Goal: Task Accomplishment & Management: Use online tool/utility

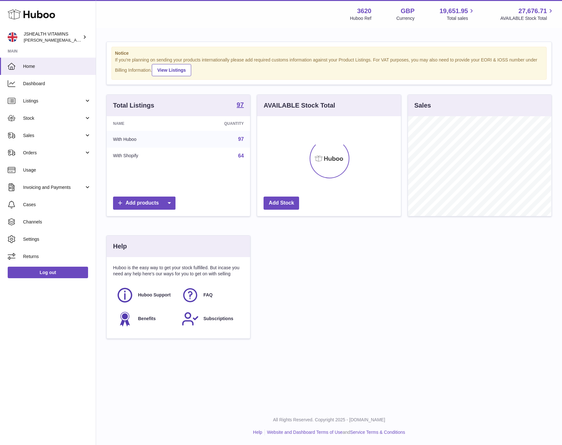
scroll to position [100, 143]
click at [36, 120] on span "Stock" at bounding box center [53, 118] width 61 height 6
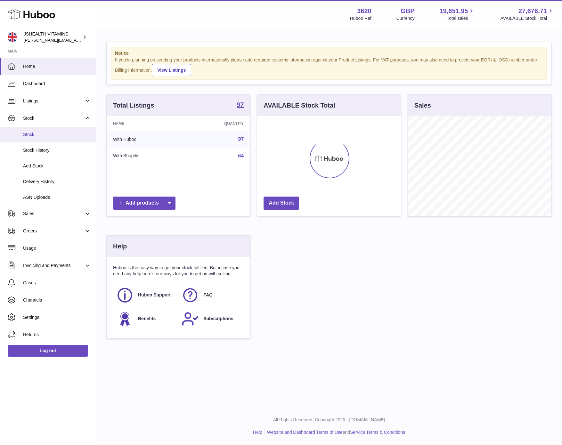
click at [35, 137] on span "Stock" at bounding box center [57, 135] width 68 height 6
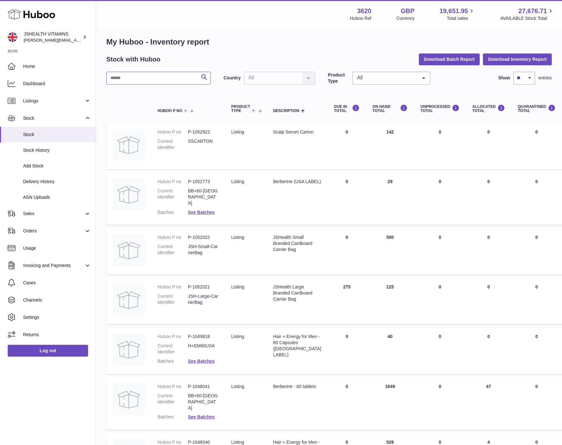
click at [160, 82] on input "text" at bounding box center [158, 78] width 104 height 13
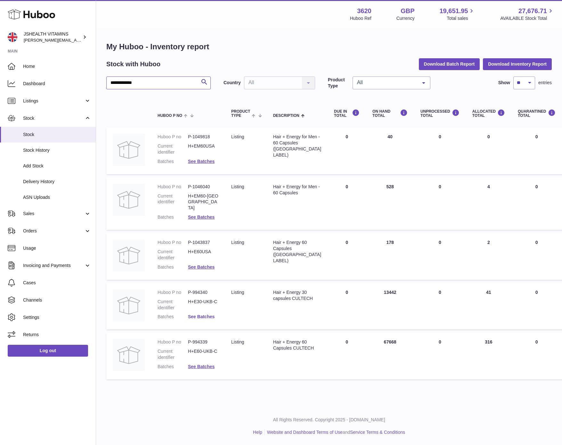
type input "**********"
click at [203, 314] on link "See Batches" at bounding box center [201, 316] width 27 height 5
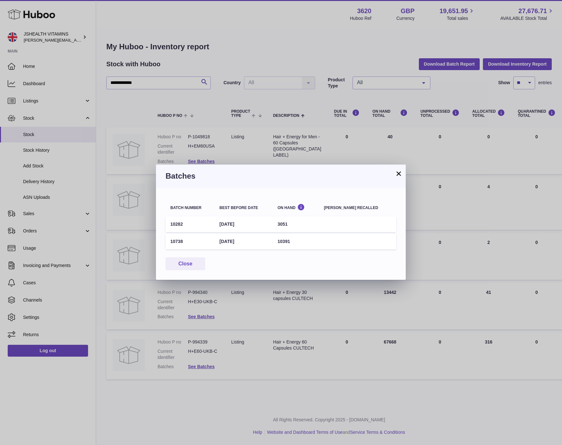
click at [157, 253] on div "Batch number Best before date On Hand Batch recalled 10282 30th Apr 2027 3051 1…" at bounding box center [281, 234] width 250 height 92
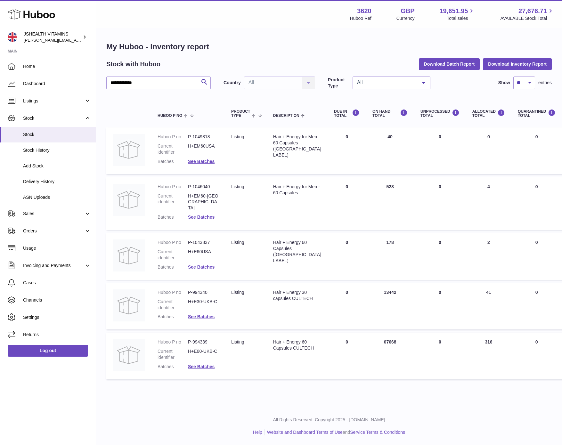
drag, startPoint x: 107, startPoint y: 233, endPoint x: 59, endPoint y: 218, distance: 50.3
click at [107, 233] on div at bounding box center [281, 222] width 562 height 445
click at [34, 207] on link "Sales" at bounding box center [48, 213] width 96 height 17
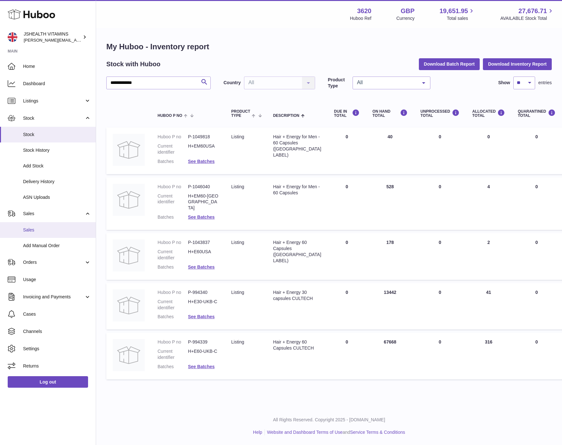
click at [35, 225] on link "Sales" at bounding box center [48, 230] width 96 height 16
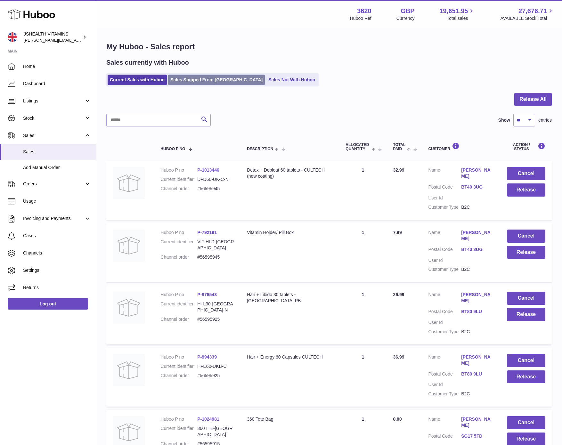
click at [186, 79] on link "Sales Shipped From [GEOGRAPHIC_DATA]" at bounding box center [216, 80] width 97 height 11
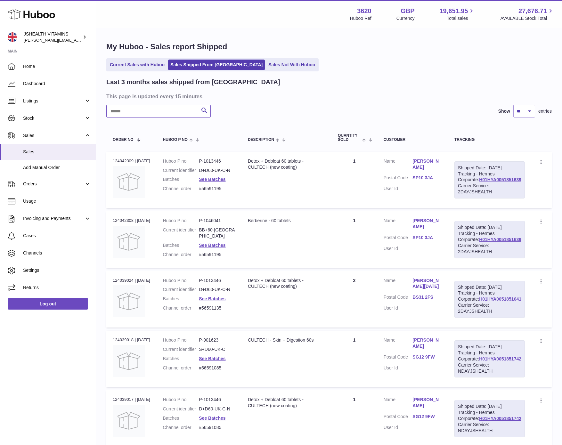
click at [182, 106] on input "text" at bounding box center [158, 111] width 104 height 13
type input "**********"
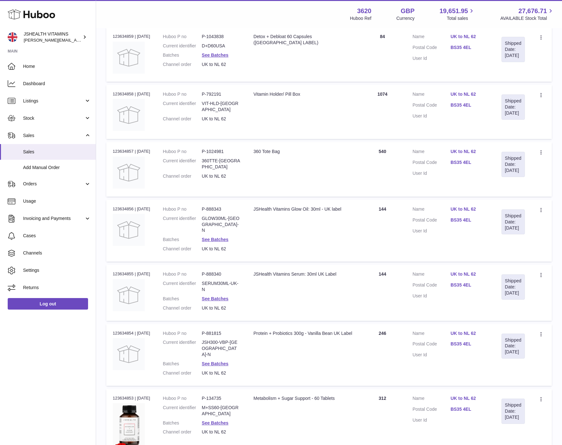
scroll to position [379, 0]
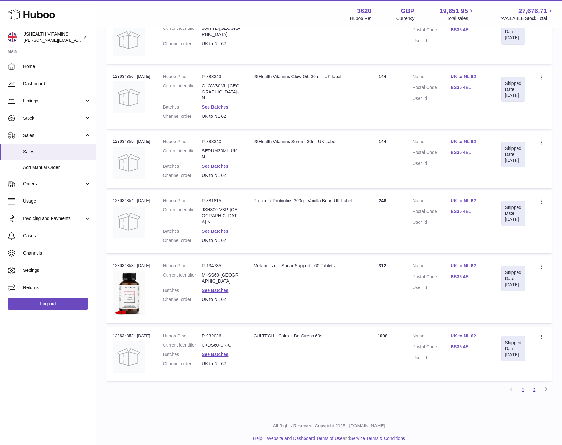
click at [529, 384] on link "2" at bounding box center [534, 390] width 12 height 12
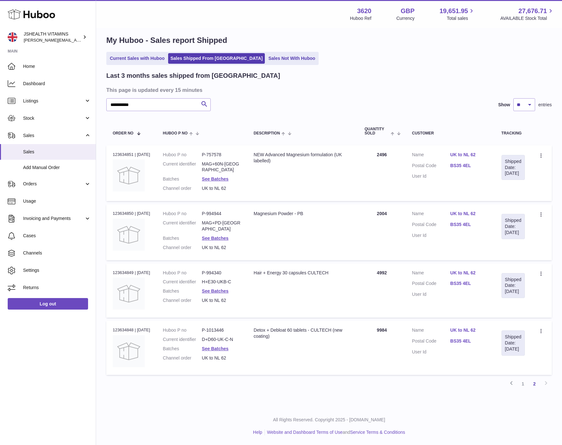
scroll to position [11, 0]
click at [522, 384] on link "1" at bounding box center [523, 384] width 12 height 12
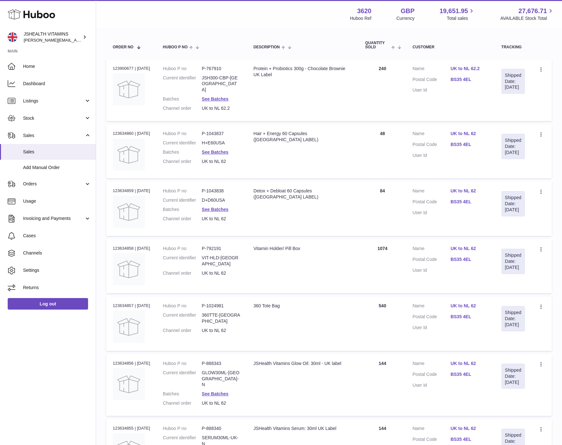
scroll to position [379, 0]
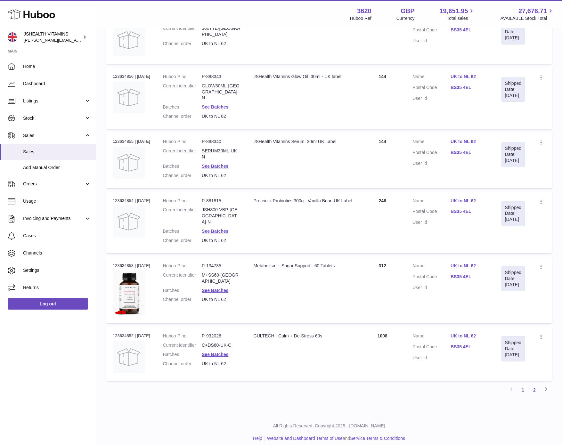
click at [533, 384] on link "2" at bounding box center [534, 390] width 12 height 12
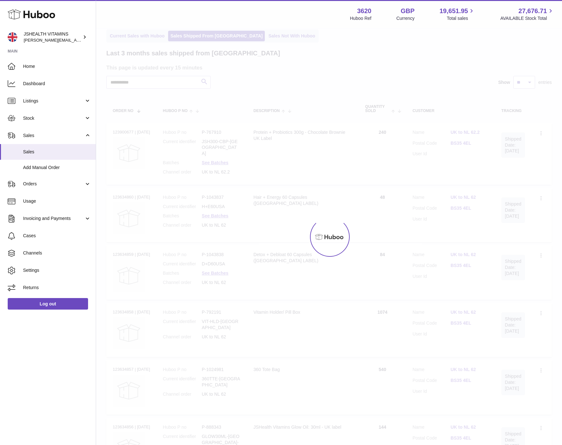
scroll to position [11, 0]
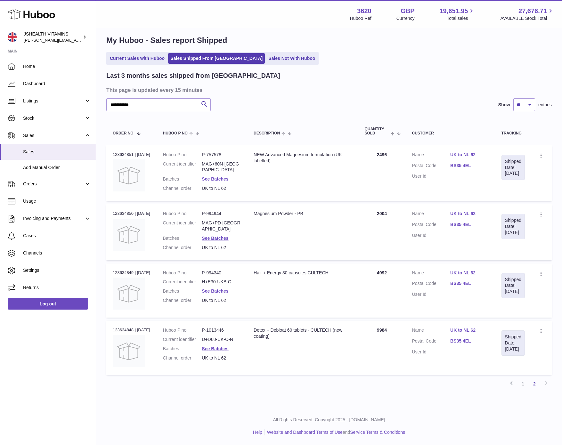
drag, startPoint x: 221, startPoint y: 282, endPoint x: 221, endPoint y: 286, distance: 4.8
click at [221, 282] on dl "Huboo P no P-994340 Current identifier H+E30-UKB-C Batches See Batches Channel …" at bounding box center [202, 288] width 78 height 37
click at [221, 288] on link "See Batches" at bounding box center [215, 290] width 27 height 5
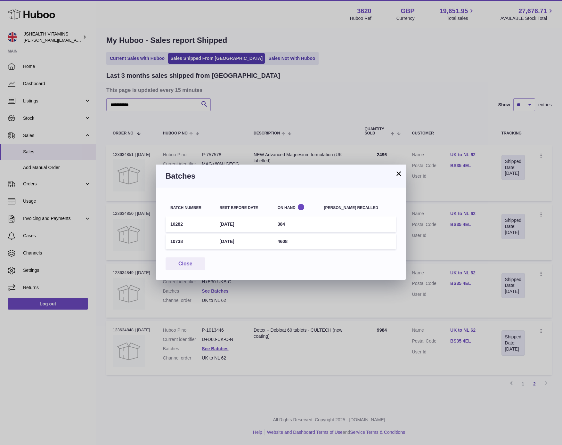
click at [176, 241] on td "10738" at bounding box center [189, 242] width 49 height 16
copy td "10738"
click at [294, 239] on td "4608" at bounding box center [296, 242] width 46 height 16
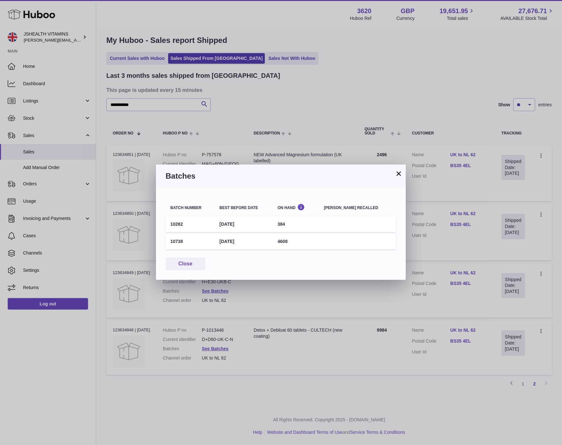
copy td "4608"
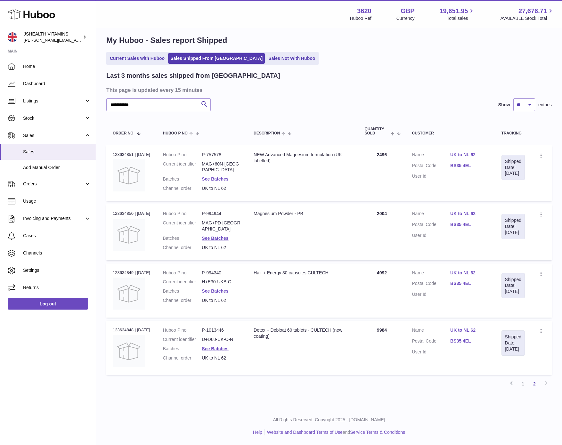
click at [190, 116] on div "× Batches Batch number Best before date On Hand Batch recalled 10282 30th Apr 2…" at bounding box center [281, 222] width 562 height 445
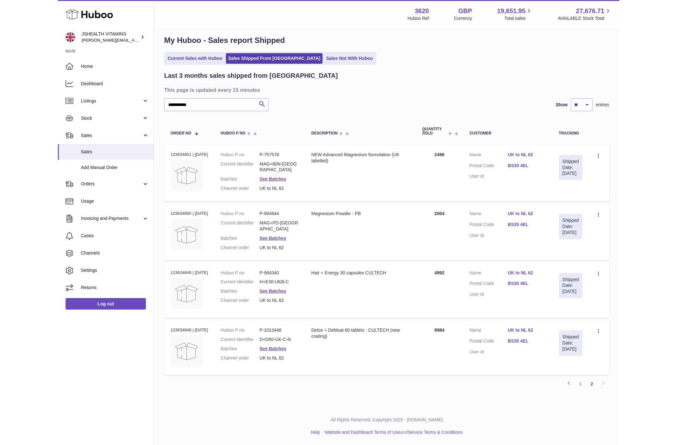
scroll to position [1, 0]
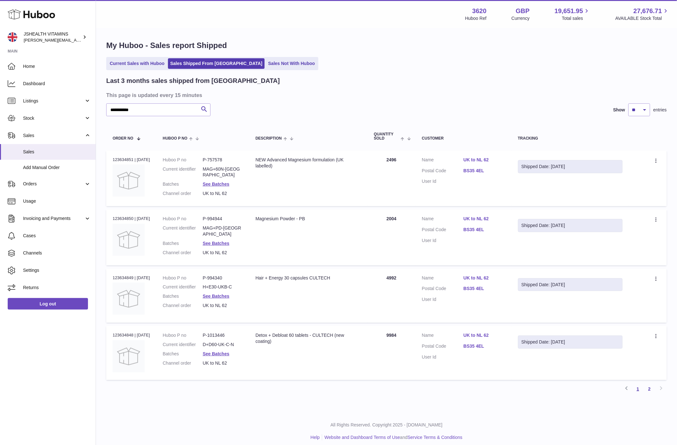
click at [561, 389] on link "1" at bounding box center [638, 389] width 12 height 12
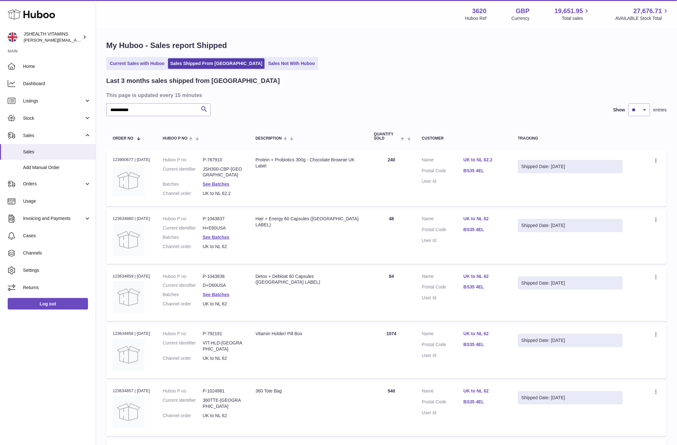
scroll to position [11, 0]
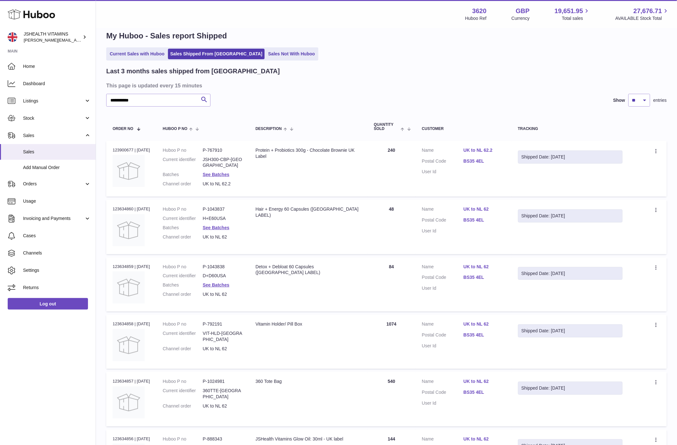
click at [230, 161] on dd "JSH300-CBP-UK" at bounding box center [223, 163] width 40 height 12
copy dl "JSH300-CBP-UK"
click at [224, 220] on dl "Huboo P no P-1043837 Current identifier H+E60USA Batches See Batches Channel or…" at bounding box center [203, 224] width 80 height 37
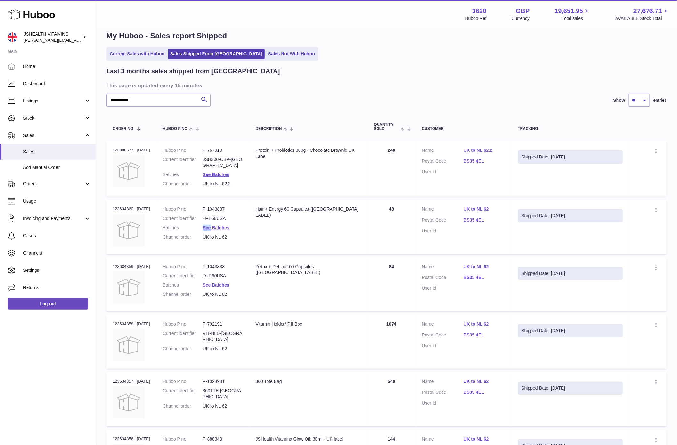
click at [224, 220] on dl "Huboo P no P-1043837 Current identifier H+E60USA Batches See Batches Channel or…" at bounding box center [203, 224] width 80 height 37
click at [225, 218] on dd "H+E60USA" at bounding box center [223, 218] width 40 height 6
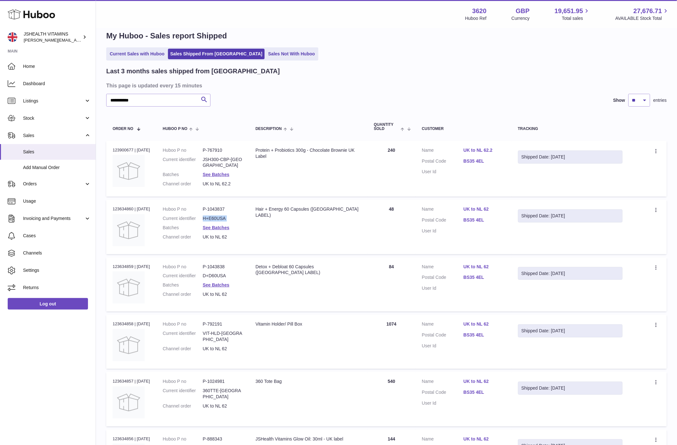
copy dl "H+E60USA"
click at [216, 273] on dd "D+D60USA" at bounding box center [223, 276] width 40 height 6
copy dl "D+D60USA"
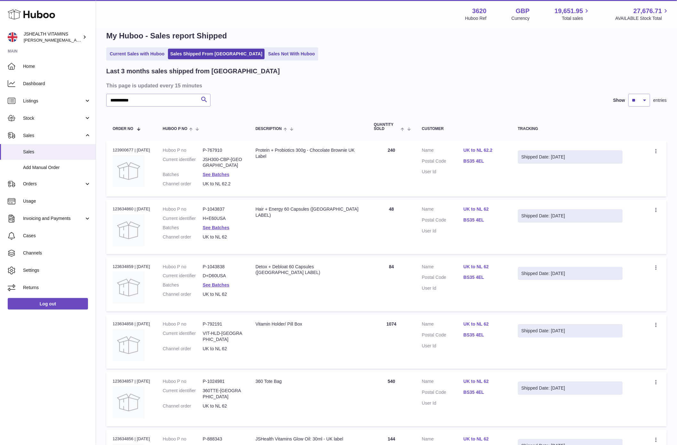
click at [223, 331] on dd "VIT-HLD-UK" at bounding box center [223, 336] width 40 height 12
copy dl "VIT-HLD-UK"
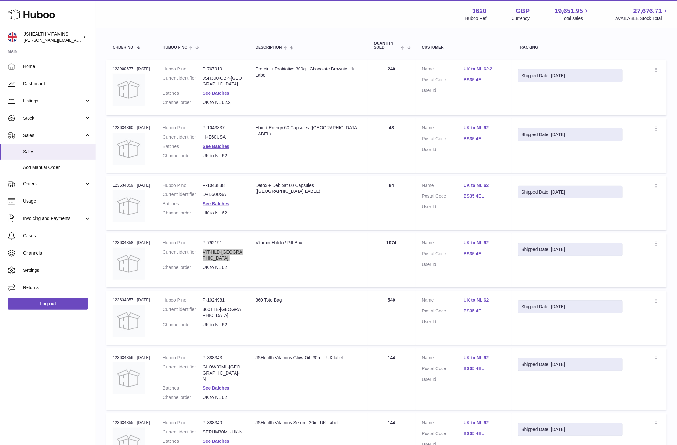
scroll to position [99, 0]
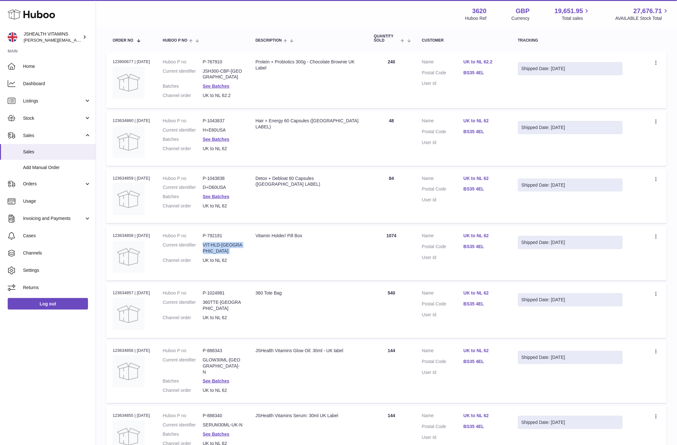
click at [219, 299] on dd "360TTE-UK" at bounding box center [223, 305] width 40 height 12
copy dl "360TTE-UK"
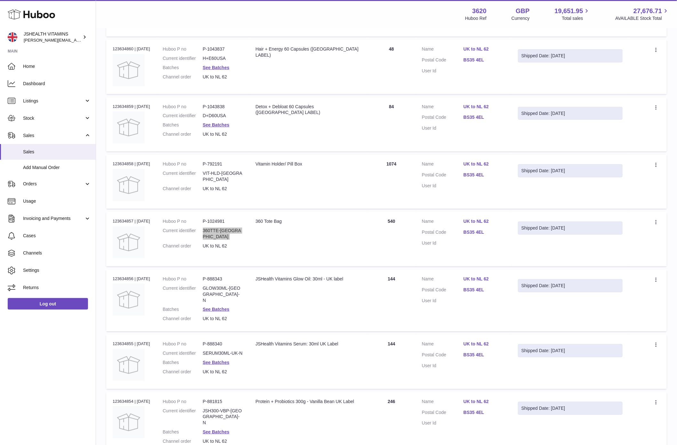
scroll to position [176, 0]
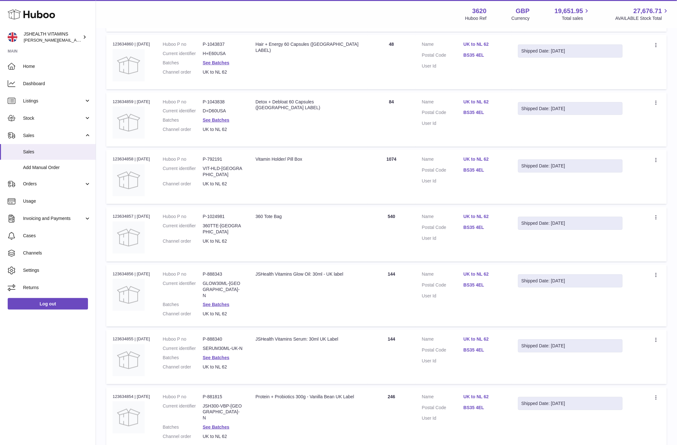
click at [239, 280] on dd "GLOW30ML-UK-N" at bounding box center [223, 289] width 40 height 18
drag, startPoint x: 239, startPoint y: 280, endPoint x: 252, endPoint y: 278, distance: 13.2
click at [239, 280] on dd "GLOW30ML-UK-N" at bounding box center [223, 289] width 40 height 18
copy dl "GLOW30ML-UK-N"
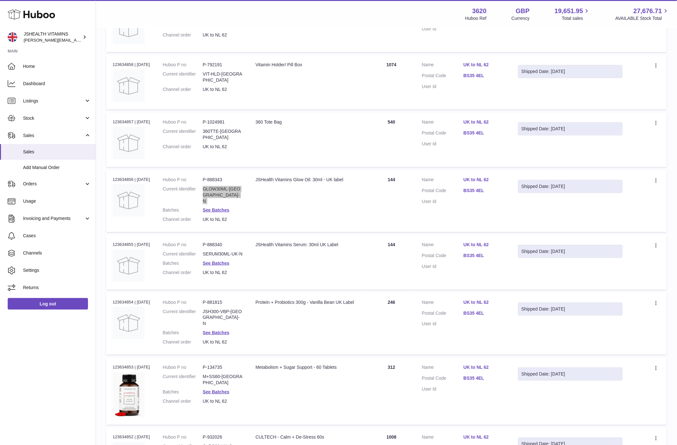
scroll to position [271, 0]
click at [222, 250] on dd "SERUM30ML-UK-N" at bounding box center [223, 253] width 40 height 6
drag, startPoint x: 222, startPoint y: 241, endPoint x: 463, endPoint y: 248, distance: 240.8
click at [224, 250] on dd "SERUM30ML-UK-N" at bounding box center [223, 253] width 40 height 6
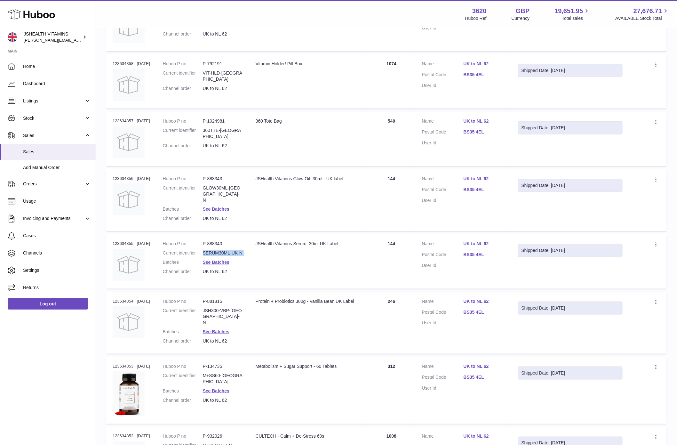
copy dl "SERUM30ML-UK-N"
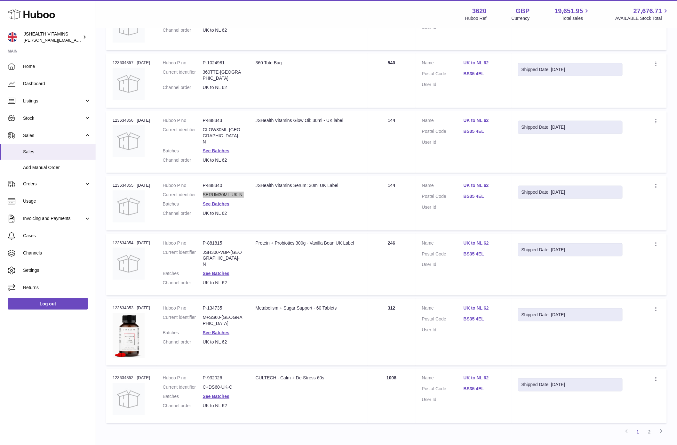
scroll to position [358, 0]
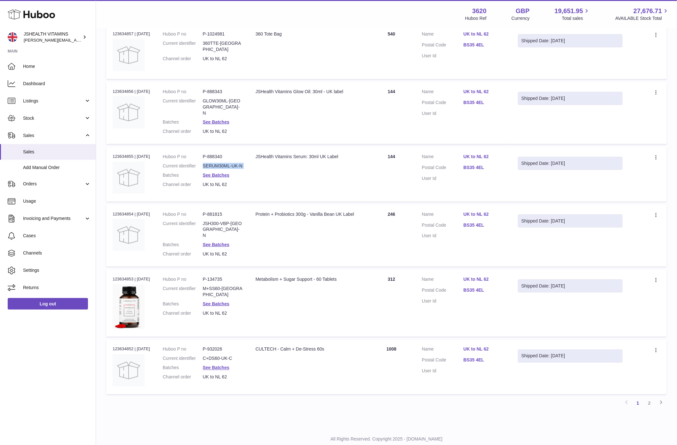
click at [243, 211] on dl "Huboo P no P-881815 Current identifier JSH300-VBP-UK-N Batches See Batches Chan…" at bounding box center [203, 235] width 80 height 49
copy dl "JSH300-VBP-UK-N"
click at [224, 310] on dd "UK to NL 62" at bounding box center [223, 313] width 40 height 6
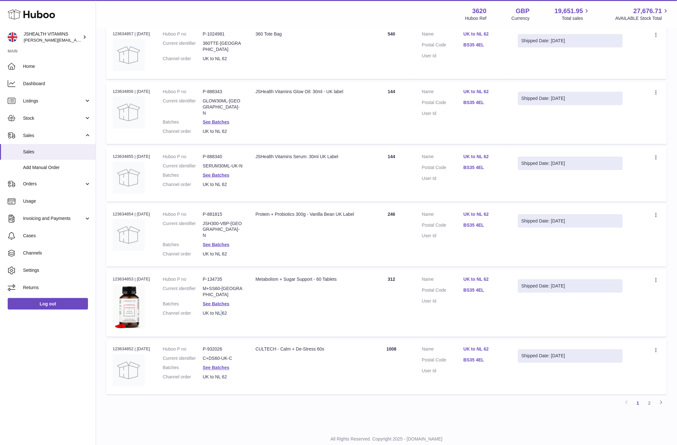
click at [224, 310] on dd "UK to NL 62" at bounding box center [223, 313] width 40 height 6
click at [223, 285] on dd "M+SS60-UK" at bounding box center [223, 291] width 40 height 12
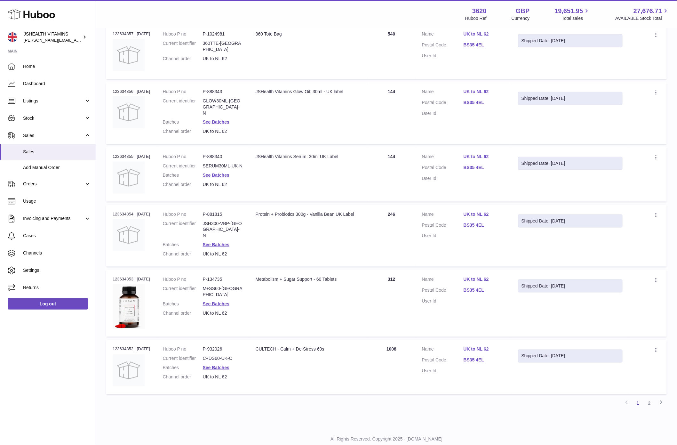
click at [227, 356] on dd "C+DS60-UK-C" at bounding box center [223, 359] width 40 height 6
drag, startPoint x: 227, startPoint y: 338, endPoint x: 321, endPoint y: 302, distance: 99.9
click at [227, 356] on dd "C+DS60-UK-C" at bounding box center [223, 359] width 40 height 6
click at [561, 398] on link "2" at bounding box center [650, 404] width 12 height 12
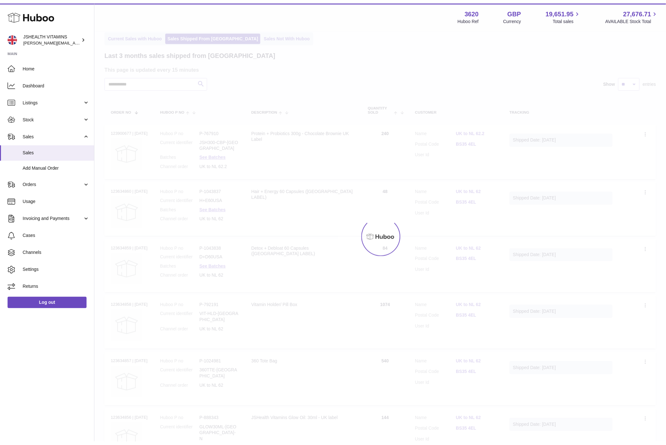
scroll to position [1, 0]
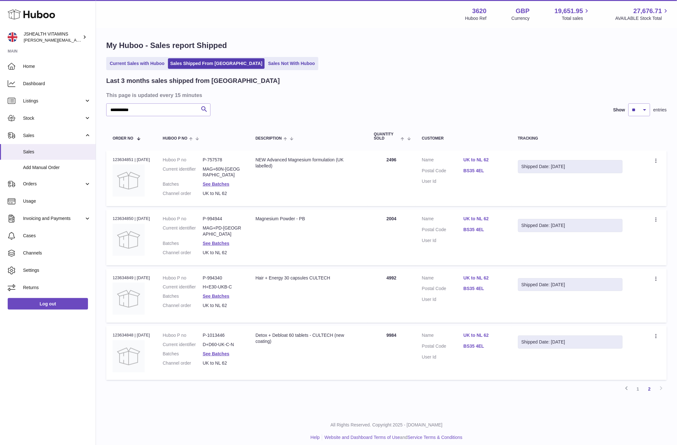
click at [232, 169] on dd "MAG+60N-UK" at bounding box center [223, 172] width 40 height 12
drag, startPoint x: 232, startPoint y: 169, endPoint x: 259, endPoint y: 157, distance: 29.7
click at [232, 169] on dd "MAG+60N-UK" at bounding box center [223, 172] width 40 height 12
click at [225, 226] on dd "MAG+PD-UK" at bounding box center [223, 231] width 40 height 12
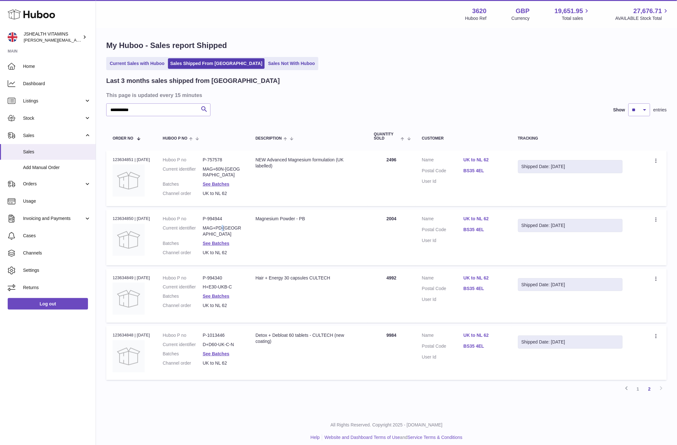
click at [225, 226] on dd "MAG+PD-UK" at bounding box center [223, 231] width 40 height 12
click at [236, 284] on dd "H+E30-UKB-C" at bounding box center [223, 287] width 40 height 6
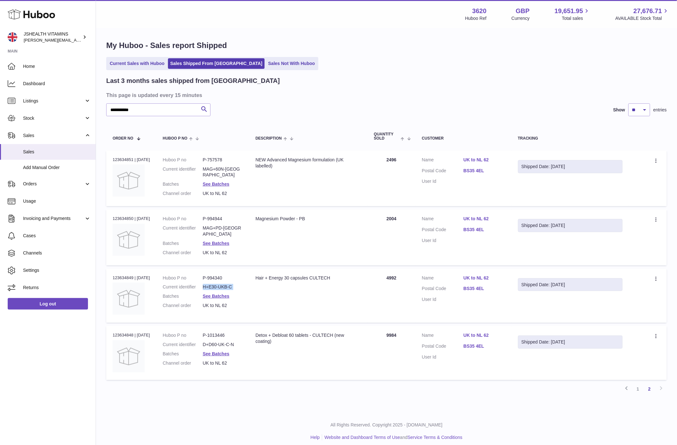
click at [232, 342] on dd "D+D60-UK-C-N" at bounding box center [223, 344] width 40 height 6
drag, startPoint x: 232, startPoint y: 342, endPoint x: 290, endPoint y: 338, distance: 58.1
click at [232, 342] on dd "D+D60-UK-C-N" at bounding box center [223, 344] width 40 height 6
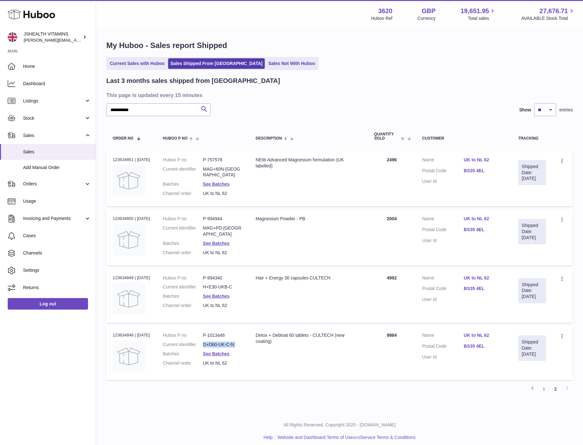
scroll to position [0, 0]
click at [548, 389] on link "1" at bounding box center [544, 390] width 12 height 12
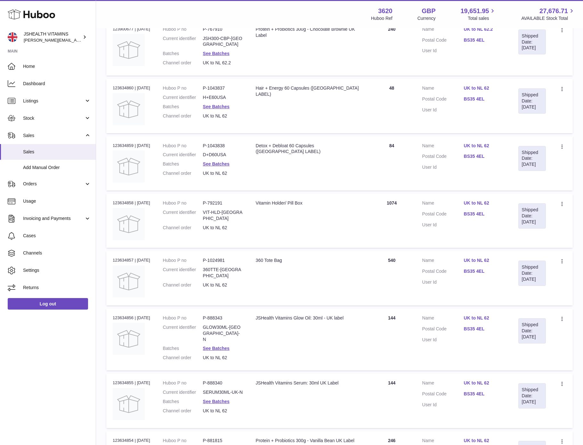
scroll to position [133, 0]
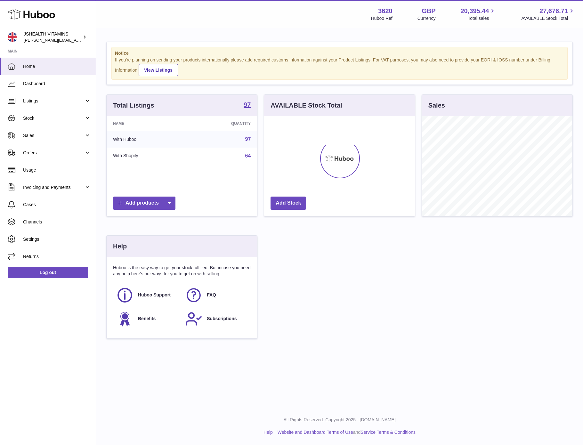
scroll to position [100, 150]
click at [46, 102] on span "Listings" at bounding box center [53, 101] width 61 height 6
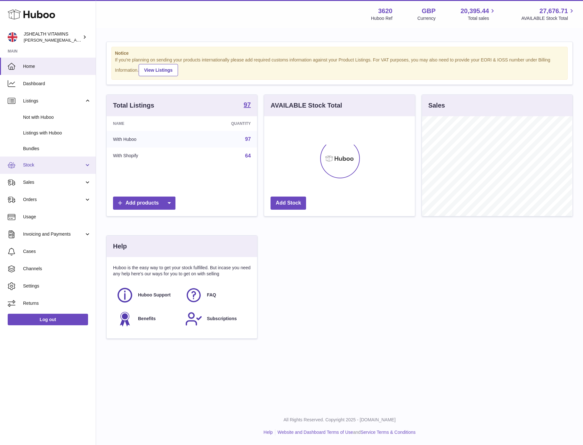
click at [51, 161] on link "Stock" at bounding box center [48, 165] width 96 height 17
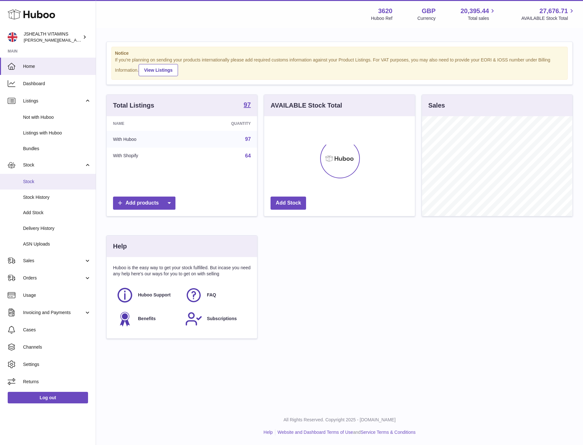
click at [40, 183] on span "Stock" at bounding box center [57, 182] width 68 height 6
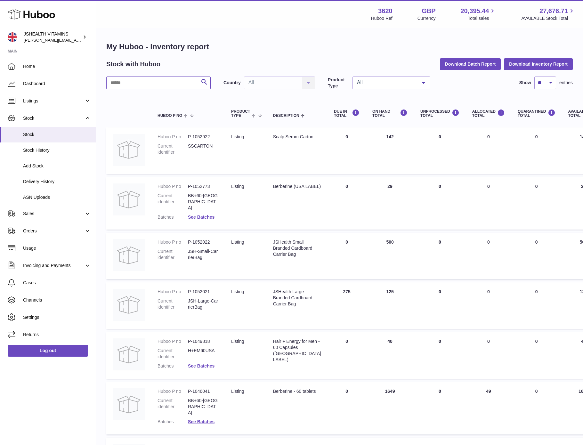
click at [168, 86] on input "text" at bounding box center [158, 82] width 104 height 13
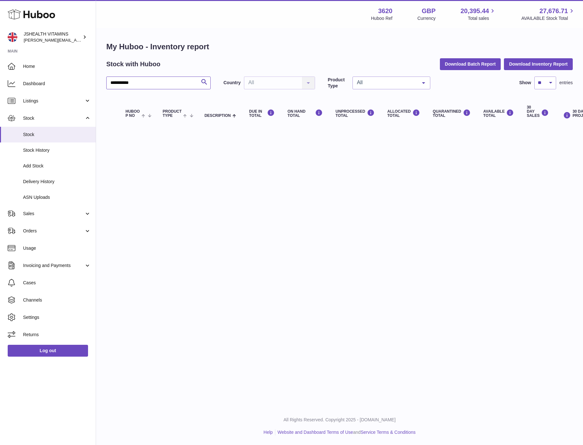
type input "**********"
click at [142, 87] on input "**********" at bounding box center [158, 82] width 104 height 13
click at [143, 87] on input "**********" at bounding box center [158, 82] width 104 height 13
click at [41, 215] on span "Sales" at bounding box center [53, 214] width 61 height 6
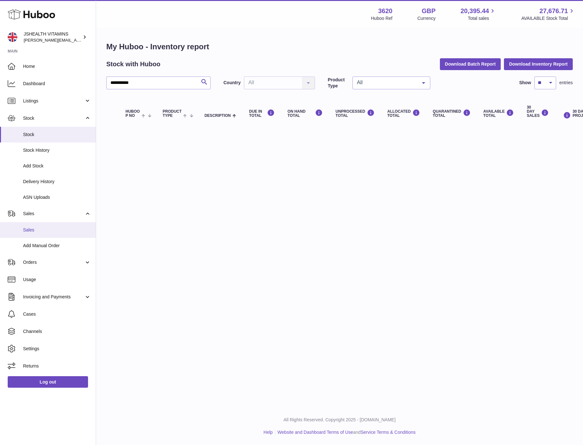
click at [41, 226] on link "Sales" at bounding box center [48, 230] width 96 height 16
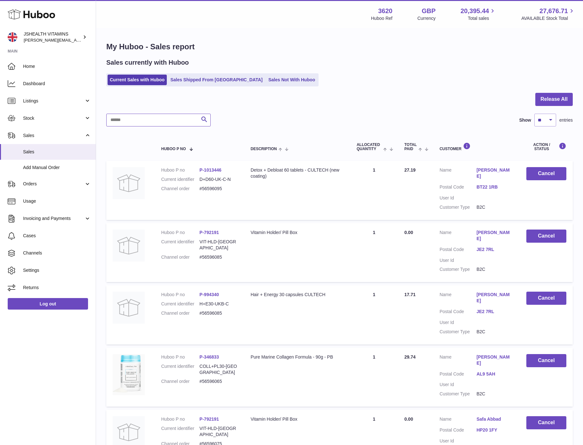
click at [154, 123] on input "text" at bounding box center [158, 120] width 104 height 13
paste input "**********"
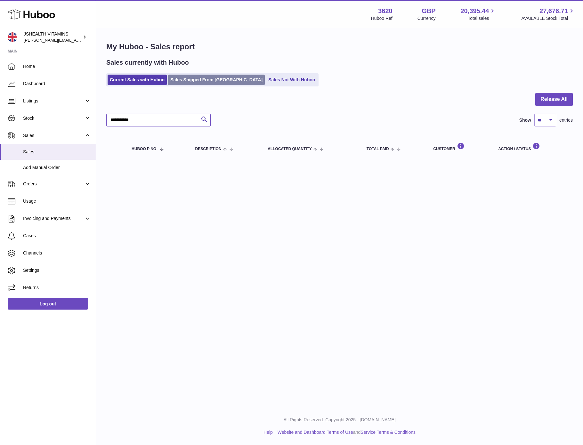
type input "**********"
click at [214, 76] on link "Sales Shipped From [GEOGRAPHIC_DATA]" at bounding box center [216, 80] width 97 height 11
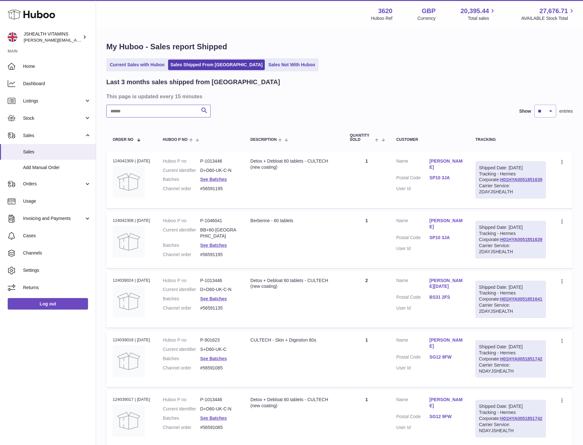
click at [191, 112] on input "text" at bounding box center [158, 111] width 104 height 13
paste input "**********"
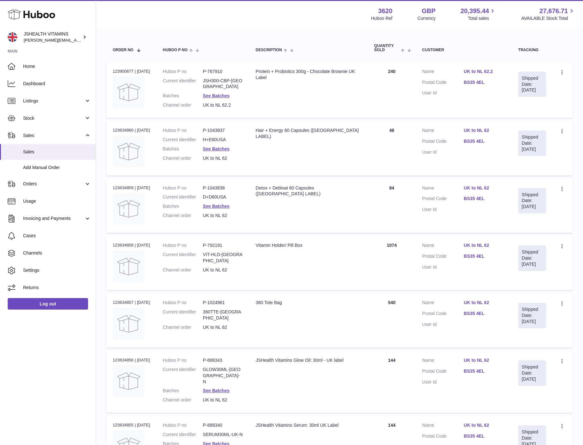
scroll to position [358, 0]
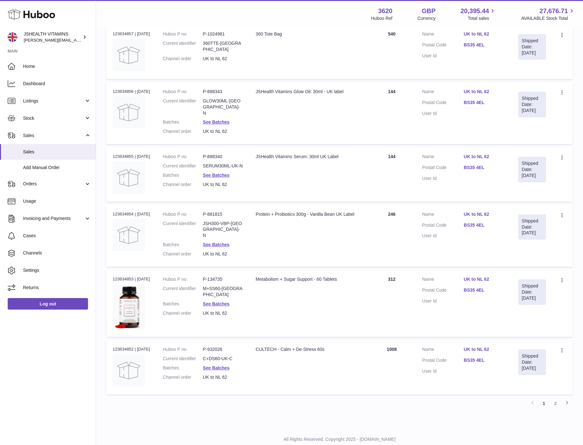
type input "**********"
drag, startPoint x: 442, startPoint y: 420, endPoint x: 532, endPoint y: 398, distance: 92.3
click at [450, 436] on p "All Rights Reserved. Copyright 2025 - [DOMAIN_NAME]" at bounding box center [339, 439] width 477 height 6
click at [554, 398] on link "2" at bounding box center [556, 404] width 12 height 12
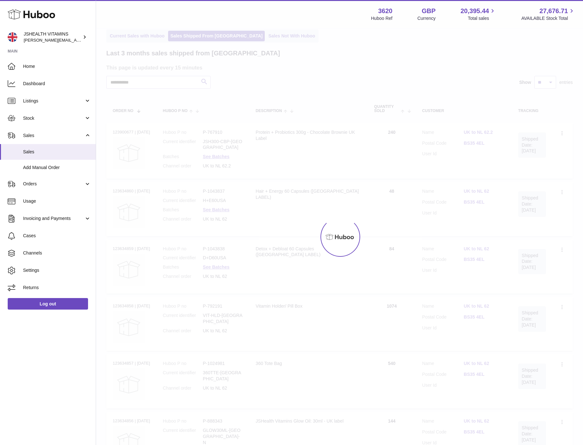
scroll to position [1, 0]
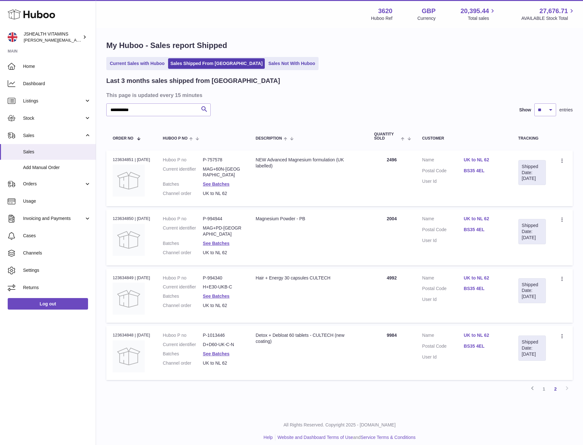
click at [221, 345] on dl "Huboo P no P-1013446 Current identifier D+D60-UK-C-N Batches See Batches Channe…" at bounding box center [203, 350] width 80 height 37
click at [220, 351] on link "See Batches" at bounding box center [216, 353] width 27 height 5
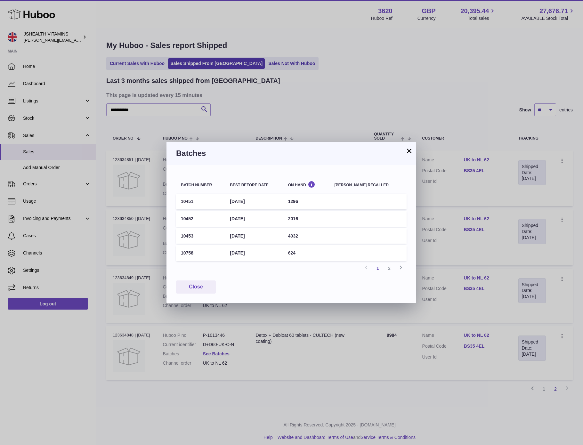
click at [190, 198] on td "10451" at bounding box center [200, 202] width 49 height 16
copy td "10451"
click at [192, 220] on td "10452" at bounding box center [200, 219] width 49 height 16
click at [190, 219] on td "10452" at bounding box center [200, 219] width 49 height 16
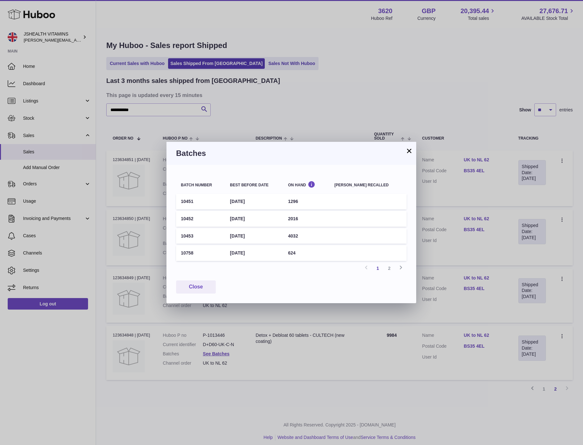
click at [190, 219] on td "10452" at bounding box center [200, 219] width 49 height 16
copy td "10452"
click at [185, 228] on td "10453" at bounding box center [200, 236] width 49 height 16
click at [187, 232] on td "10453" at bounding box center [200, 236] width 49 height 16
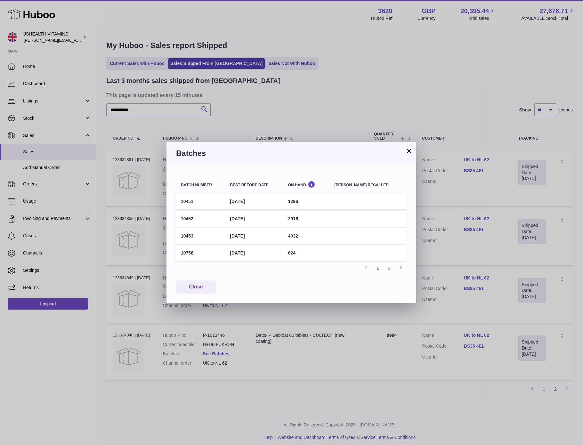
copy td "10453"
click at [186, 254] on td "10758" at bounding box center [200, 253] width 49 height 16
copy td "10758"
click at [301, 201] on td "1296" at bounding box center [306, 202] width 46 height 16
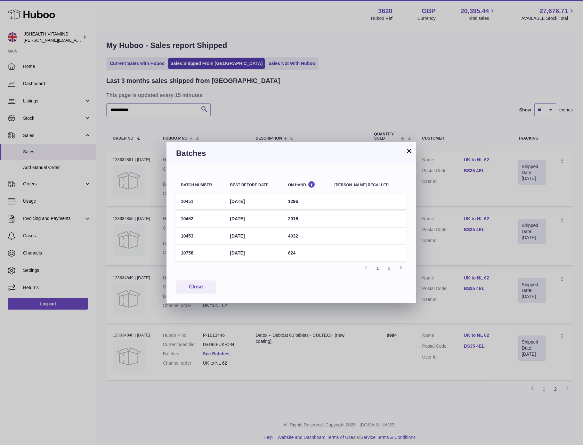
drag, startPoint x: 301, startPoint y: 201, endPoint x: 423, endPoint y: 193, distance: 122.5
click at [301, 200] on td "1296" at bounding box center [306, 202] width 46 height 16
copy td "1296"
click at [304, 217] on td "2016" at bounding box center [306, 219] width 46 height 16
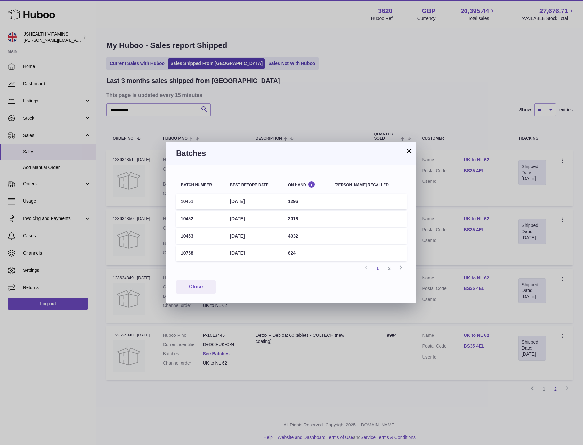
copy td "2016"
click at [305, 234] on td "4032" at bounding box center [306, 236] width 46 height 16
drag, startPoint x: 305, startPoint y: 234, endPoint x: 308, endPoint y: 234, distance: 3.3
click at [305, 234] on td "4032" at bounding box center [306, 236] width 46 height 16
copy td "4032"
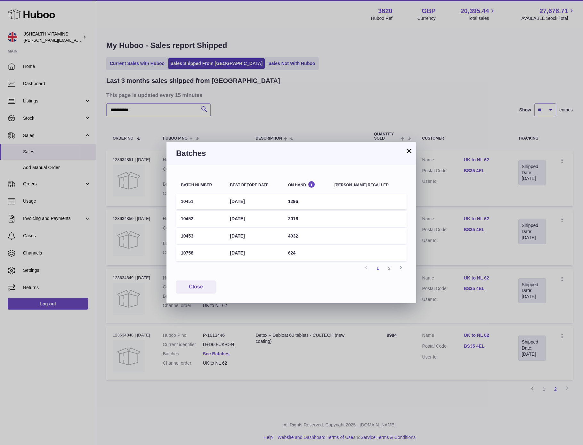
click at [305, 250] on td "624" at bounding box center [306, 253] width 46 height 16
copy td "624"
click at [386, 265] on link "2" at bounding box center [389, 268] width 12 height 12
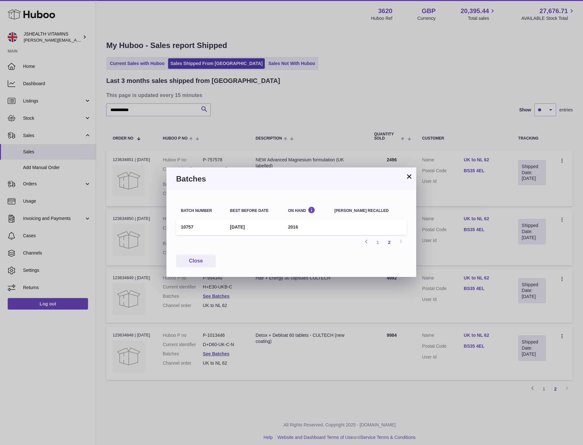
click at [184, 224] on td "10757" at bounding box center [200, 227] width 49 height 16
drag, startPoint x: 184, startPoint y: 224, endPoint x: 210, endPoint y: 223, distance: 25.9
click at [184, 224] on td "10757" at bounding box center [200, 227] width 49 height 16
copy td "10757"
drag, startPoint x: 307, startPoint y: 230, endPoint x: 303, endPoint y: 229, distance: 4.4
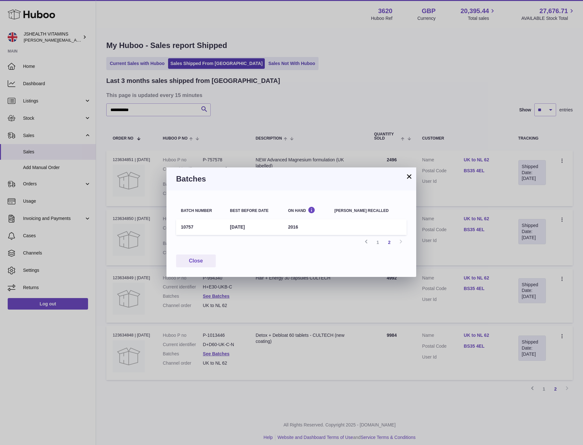
click at [307, 230] on td "2016" at bounding box center [306, 227] width 46 height 16
click at [302, 228] on td "2016" at bounding box center [306, 227] width 46 height 16
copy td "2016"
click at [184, 229] on td "10757" at bounding box center [200, 227] width 49 height 16
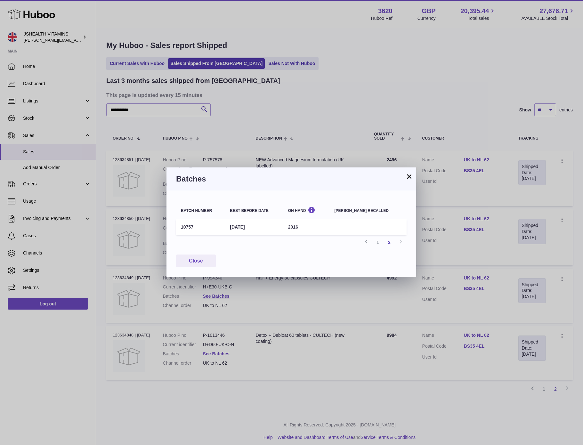
click at [184, 229] on td "10757" at bounding box center [200, 227] width 49 height 16
click at [376, 250] on div "Batch number Best before date On Hand Batch recalled 10757 31st Jul 2028 2016 P…" at bounding box center [291, 233] width 250 height 86
click at [380, 244] on link "1" at bounding box center [378, 243] width 12 height 12
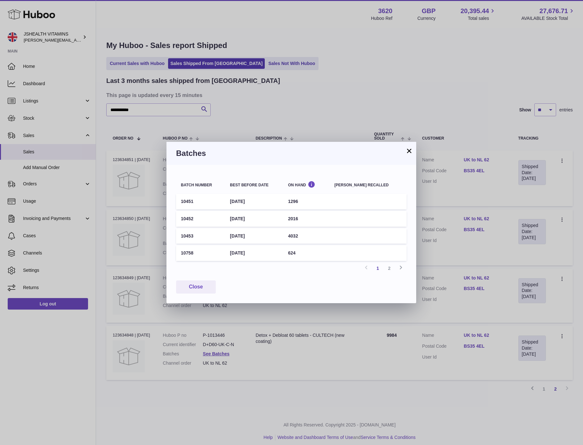
click at [149, 340] on div "× Batches Batch number Best before date On Hand Batch recalled 10451 30th Jun 2…" at bounding box center [291, 222] width 583 height 445
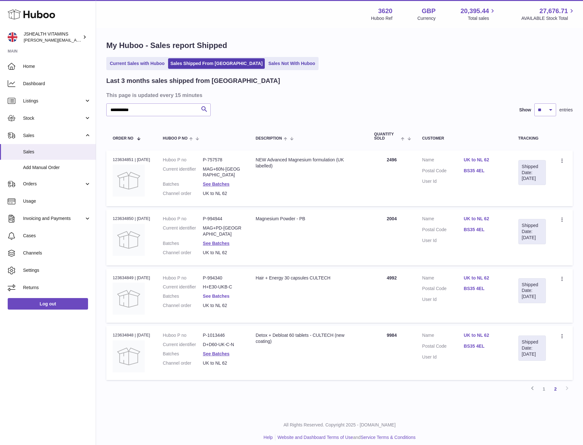
click at [217, 293] on link "See Batches" at bounding box center [216, 295] width 27 height 5
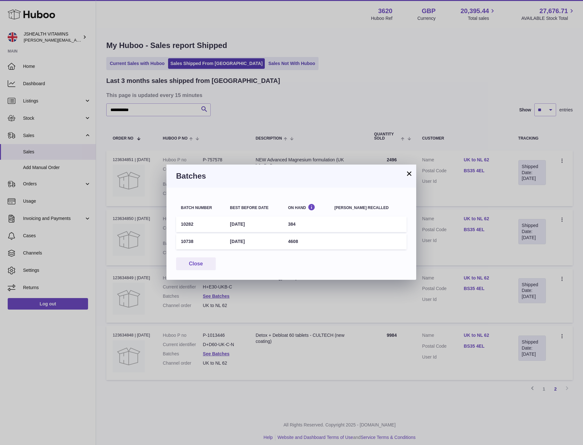
click at [183, 224] on td "10282" at bounding box center [200, 224] width 49 height 16
click at [183, 239] on td "10738" at bounding box center [200, 242] width 49 height 16
drag, startPoint x: 183, startPoint y: 239, endPoint x: 317, endPoint y: 265, distance: 136.6
click at [184, 239] on td "10738" at bounding box center [200, 242] width 49 height 16
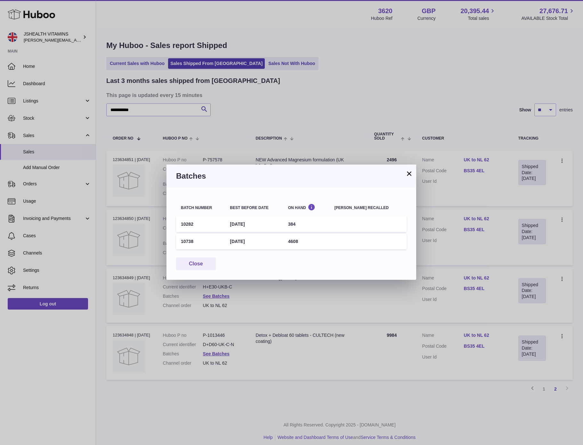
click at [302, 227] on td "384" at bounding box center [306, 224] width 46 height 16
click at [303, 240] on td "4608" at bounding box center [306, 242] width 46 height 16
click at [162, 125] on div "× Batches Batch number Best before date On Hand Batch recalled 10282 30th Apr 2…" at bounding box center [291, 222] width 583 height 445
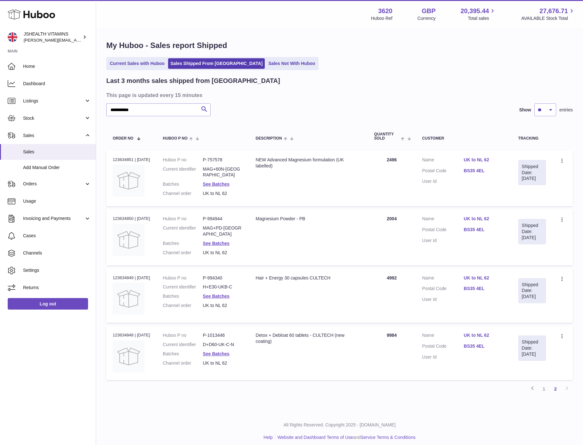
click at [218, 227] on dd "MAG+PD-UK" at bounding box center [223, 231] width 40 height 12
click at [218, 241] on link "See Batches" at bounding box center [216, 243] width 27 height 5
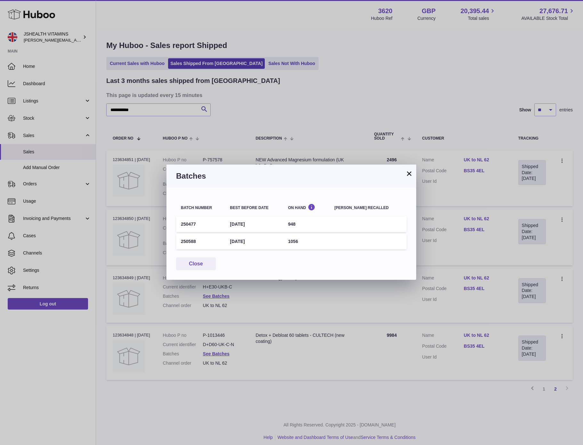
click at [188, 222] on td "250477" at bounding box center [200, 224] width 49 height 16
click at [197, 241] on td "250588" at bounding box center [200, 242] width 49 height 16
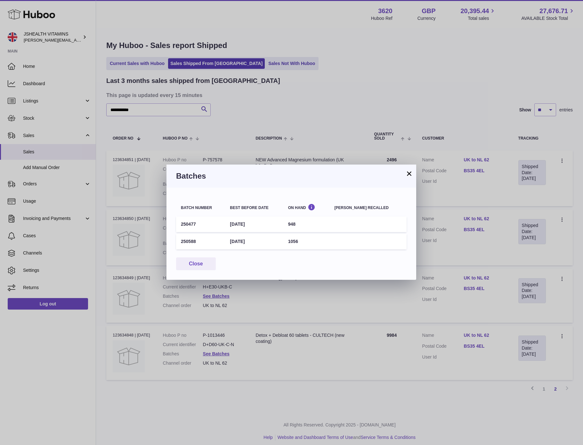
click at [187, 241] on td "250588" at bounding box center [200, 242] width 49 height 16
click at [302, 224] on td "948" at bounding box center [306, 224] width 46 height 16
click at [303, 224] on td "948" at bounding box center [306, 224] width 46 height 16
click at [305, 240] on td "1056" at bounding box center [306, 242] width 46 height 16
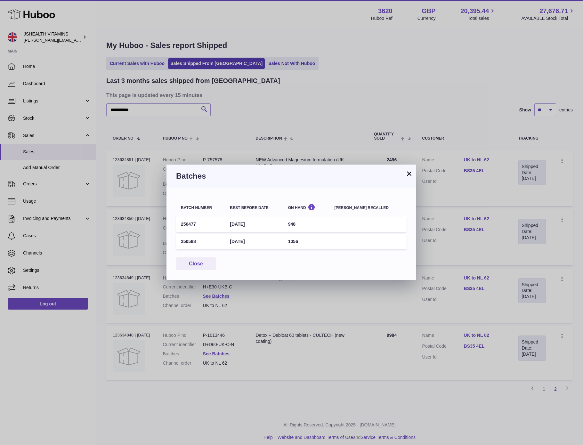
drag, startPoint x: 305, startPoint y: 240, endPoint x: 345, endPoint y: 237, distance: 39.9
click at [306, 240] on td "1056" at bounding box center [306, 242] width 46 height 16
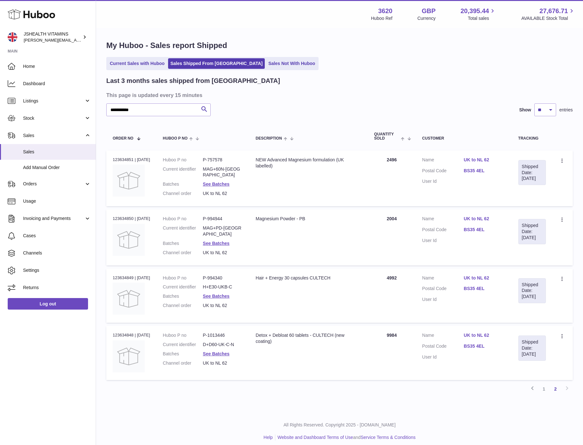
drag, startPoint x: 147, startPoint y: 264, endPoint x: 155, endPoint y: 266, distance: 7.6
click at [147, 265] on div at bounding box center [291, 222] width 583 height 445
click at [227, 241] on link "See Batches" at bounding box center [216, 243] width 27 height 5
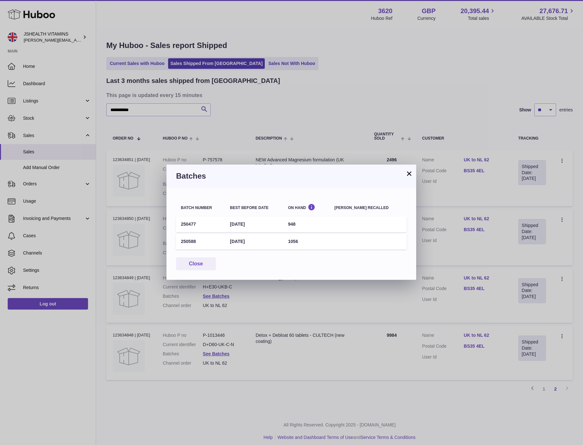
click at [193, 224] on td "250477" at bounding box center [200, 224] width 49 height 16
drag, startPoint x: 193, startPoint y: 224, endPoint x: 223, endPoint y: 221, distance: 30.6
click at [194, 224] on td "250477" at bounding box center [200, 224] width 49 height 16
click at [193, 224] on td "250477" at bounding box center [200, 224] width 49 height 16
click at [194, 244] on td "250588" at bounding box center [200, 242] width 49 height 16
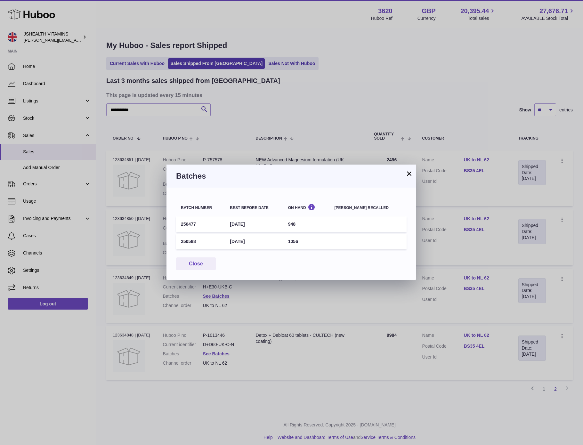
click at [194, 244] on td "250588" at bounding box center [200, 242] width 49 height 16
click at [299, 222] on td "948" at bounding box center [306, 224] width 46 height 16
click at [303, 243] on td "1056" at bounding box center [306, 242] width 46 height 16
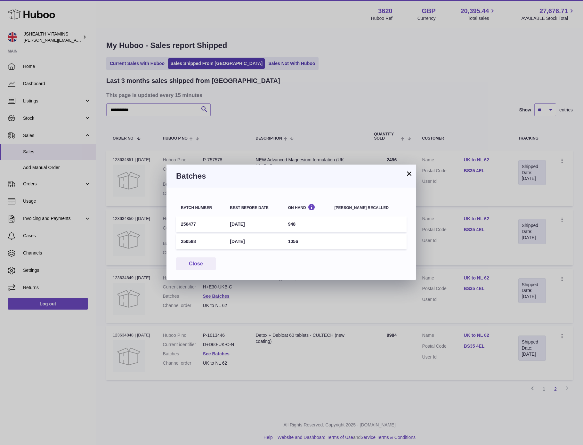
click at [285, 313] on div "× Batches Batch number Best before date On Hand Batch recalled 250477 30th Apr …" at bounding box center [291, 222] width 583 height 445
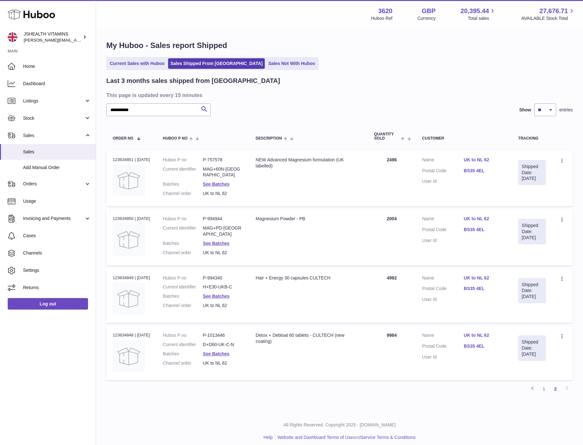
click at [221, 227] on dd "MAG+PD-UK" at bounding box center [223, 231] width 40 height 12
click at [222, 241] on link "See Batches" at bounding box center [216, 243] width 27 height 5
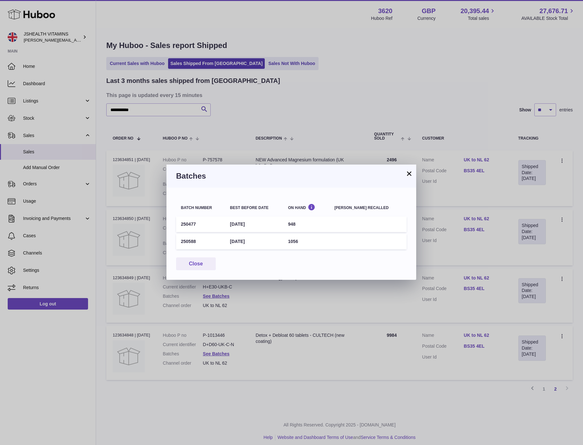
drag, startPoint x: 406, startPoint y: 294, endPoint x: 356, endPoint y: 275, distance: 53.5
click at [406, 294] on div "× Batches Batch number Best before date On Hand Batch recalled 250477 30th Apr …" at bounding box center [291, 222] width 583 height 445
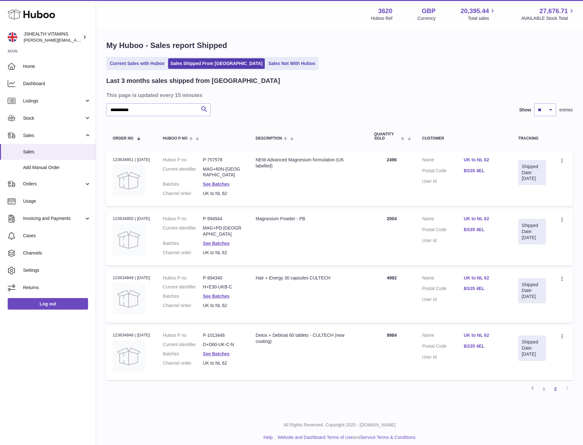
scroll to position [0, 0]
click at [225, 183] on link "See Batches" at bounding box center [216, 185] width 27 height 5
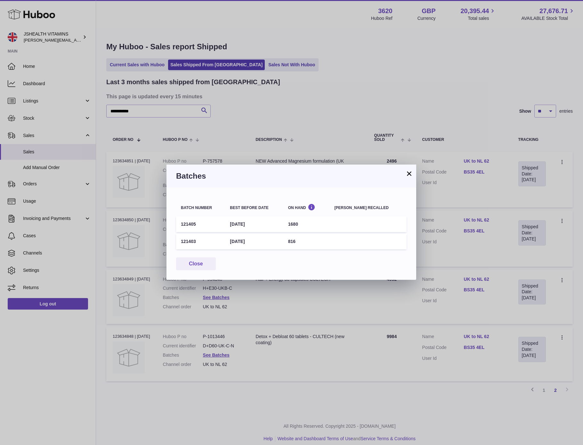
click at [305, 223] on td "1680" at bounding box center [306, 224] width 46 height 16
drag, startPoint x: 305, startPoint y: 223, endPoint x: 291, endPoint y: 224, distance: 14.1
click at [304, 223] on td "1680" at bounding box center [306, 224] width 46 height 16
click at [186, 225] on td "121405" at bounding box center [200, 224] width 49 height 16
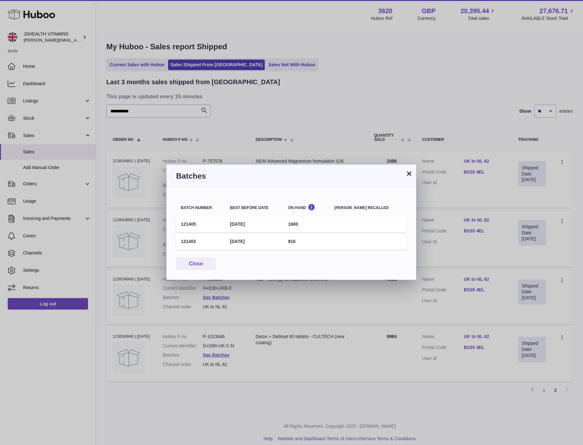
drag, startPoint x: 182, startPoint y: 232, endPoint x: 189, endPoint y: 240, distance: 11.1
click at [182, 232] on td "121405" at bounding box center [200, 224] width 49 height 16
click at [190, 240] on td "121403" at bounding box center [200, 242] width 49 height 16
click at [307, 225] on td "1680" at bounding box center [306, 224] width 46 height 16
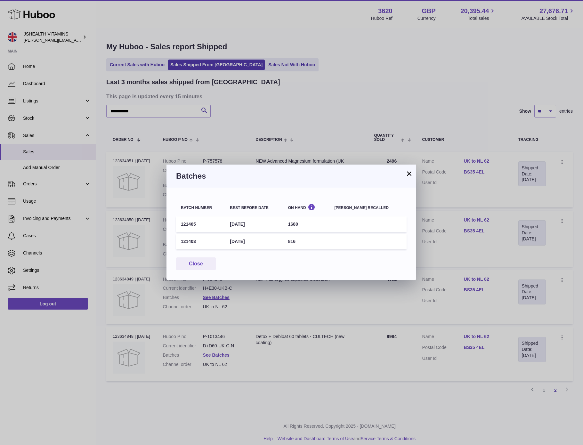
click at [308, 225] on td "1680" at bounding box center [306, 224] width 46 height 16
click at [304, 242] on td "816" at bounding box center [306, 242] width 46 height 16
drag, startPoint x: 304, startPoint y: 242, endPoint x: 343, endPoint y: 242, distance: 38.7
click at [305, 242] on td "816" at bounding box center [306, 242] width 46 height 16
click at [158, 299] on div "× Batches Batch number Best before date On Hand Batch recalled 121405 31st May …" at bounding box center [291, 222] width 583 height 445
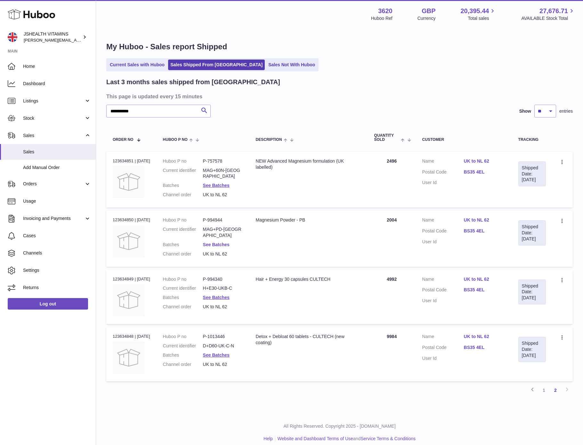
drag, startPoint x: 224, startPoint y: 227, endPoint x: 225, endPoint y: 235, distance: 7.7
click at [224, 227] on dd "MAG+PD-UK" at bounding box center [223, 232] width 40 height 12
click at [225, 242] on link "See Batches" at bounding box center [216, 244] width 27 height 5
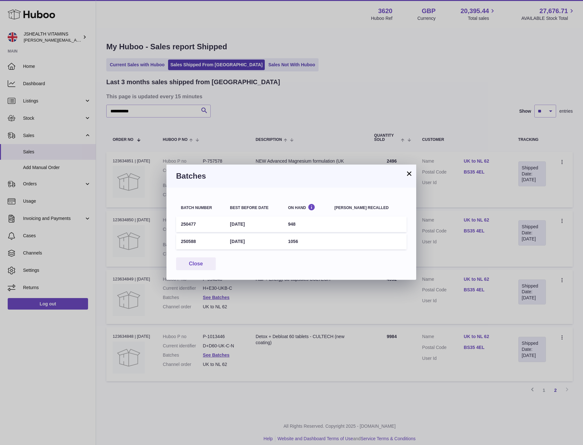
click at [192, 372] on div "× Batches Batch number Best before date On Hand Batch recalled 250477 30th Apr …" at bounding box center [291, 222] width 583 height 445
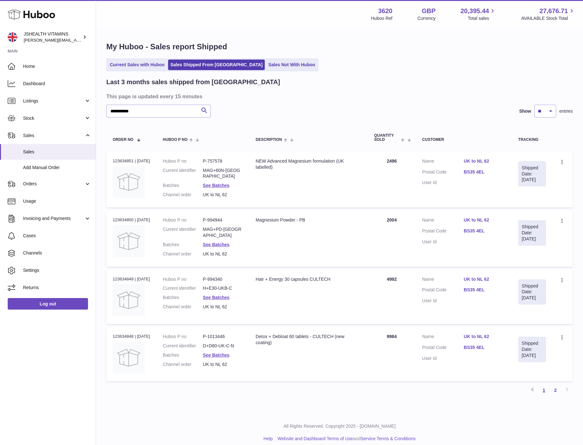
click at [543, 388] on link "1" at bounding box center [544, 390] width 12 height 12
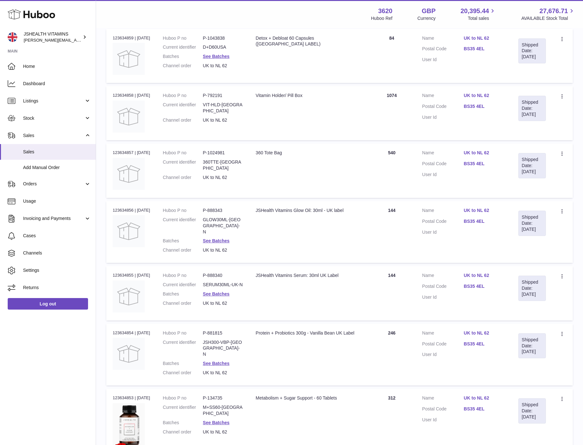
scroll to position [358, 0]
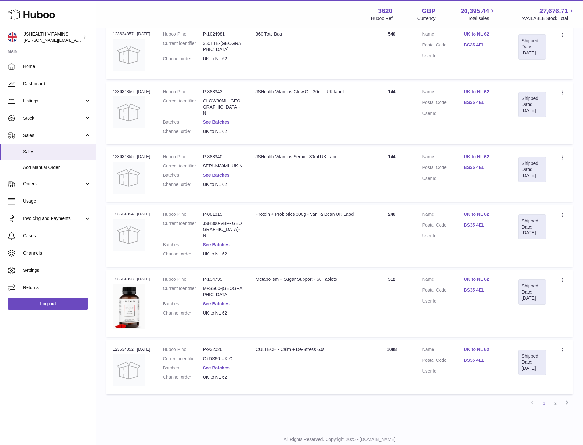
click at [220, 365] on dd "See Batches" at bounding box center [223, 368] width 40 height 6
click at [220, 346] on dl "Huboo P no P-932026 Current identifier C+DS60-UK-C Batches See Batches Channel …" at bounding box center [203, 364] width 80 height 37
click at [221, 365] on link "See Batches" at bounding box center [216, 367] width 27 height 5
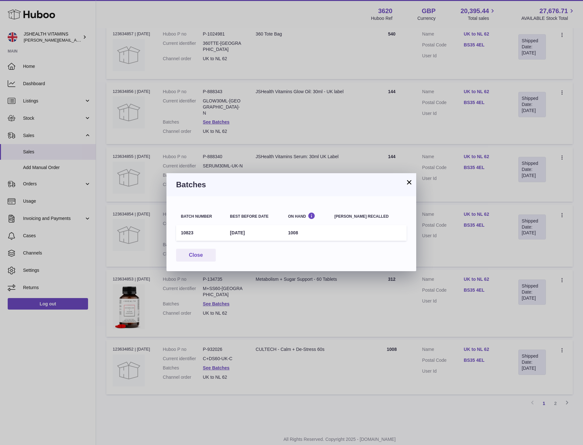
click at [184, 230] on td "10823" at bounding box center [200, 233] width 49 height 16
click at [301, 232] on td "1008" at bounding box center [306, 233] width 46 height 16
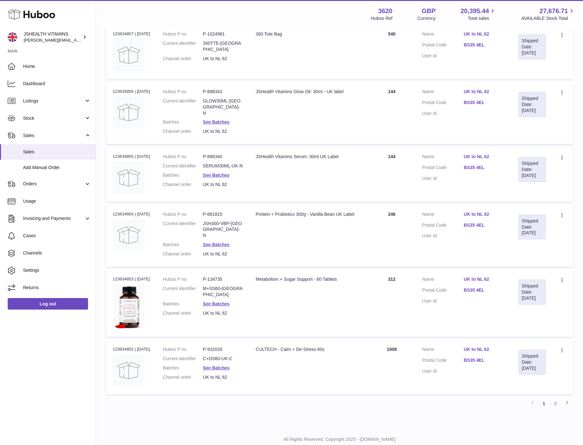
click at [190, 124] on div at bounding box center [291, 222] width 583 height 445
click at [220, 301] on link "See Batches" at bounding box center [216, 303] width 27 height 5
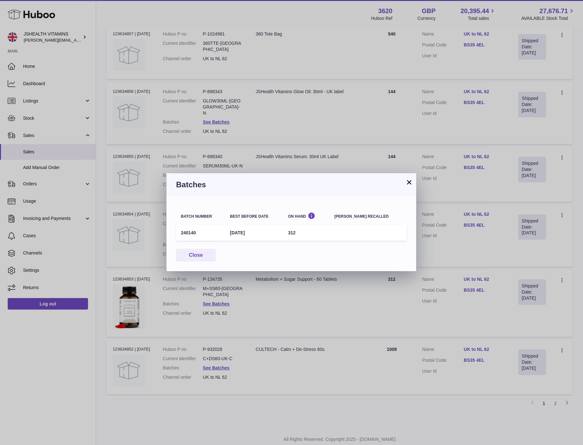
click at [190, 231] on td "240140" at bounding box center [200, 233] width 49 height 16
click at [305, 233] on td "312" at bounding box center [306, 233] width 46 height 16
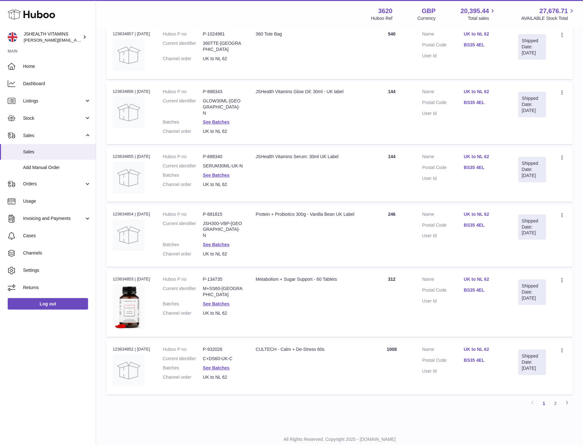
click at [190, 323] on div at bounding box center [291, 222] width 583 height 445
click at [220, 242] on link "See Batches" at bounding box center [216, 244] width 27 height 5
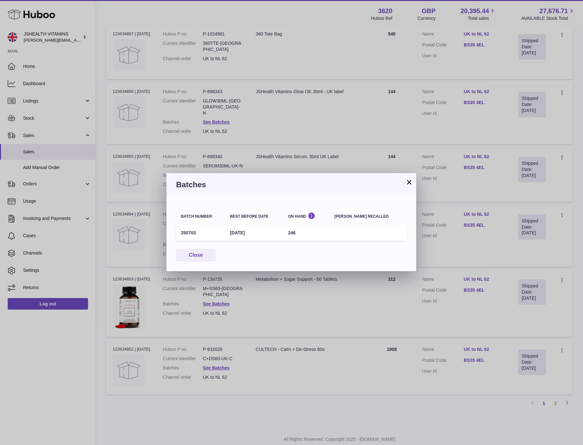
click at [200, 117] on div "× Batches Batch number Best before date On Hand Batch recalled 250703 31st May …" at bounding box center [291, 222] width 583 height 445
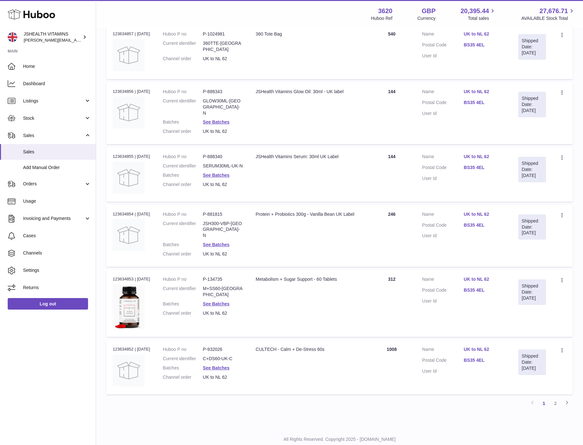
click at [232, 218] on dl "Huboo P no P-881815 Current identifier JSH300-VBP-UK-N Batches See Batches Chan…" at bounding box center [203, 235] width 80 height 49
click at [229, 242] on link "See Batches" at bounding box center [216, 244] width 27 height 5
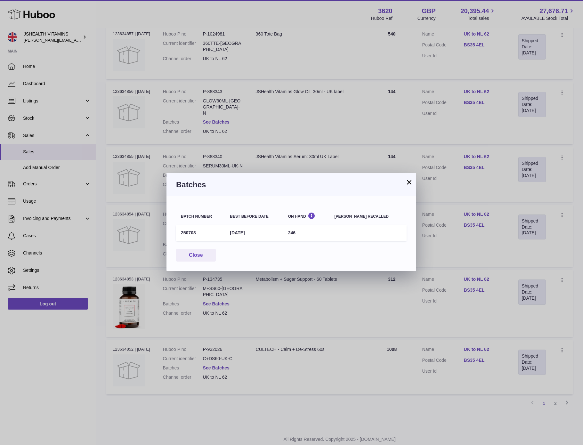
click at [192, 233] on td "250703" at bounding box center [200, 233] width 49 height 16
click at [304, 233] on td "246" at bounding box center [306, 233] width 46 height 16
click at [196, 252] on button "Close" at bounding box center [196, 255] width 40 height 13
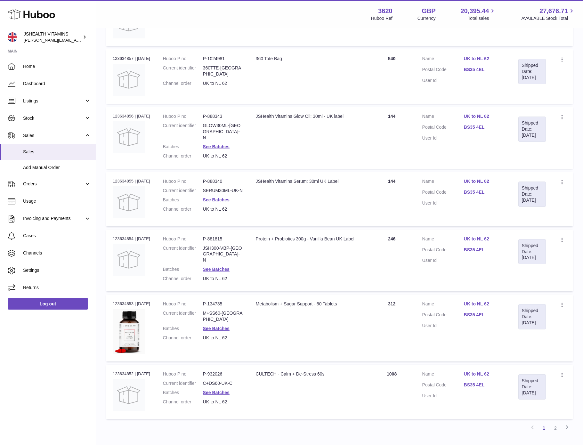
scroll to position [316, 0]
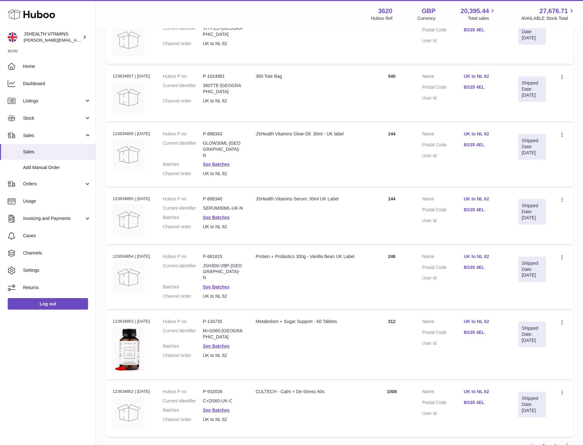
click at [220, 201] on dl "Huboo P no P-888340 Current identifier SERUM30ML-UK-N Batches See Batches Chann…" at bounding box center [203, 214] width 80 height 37
click at [219, 215] on link "See Batches" at bounding box center [216, 217] width 27 height 5
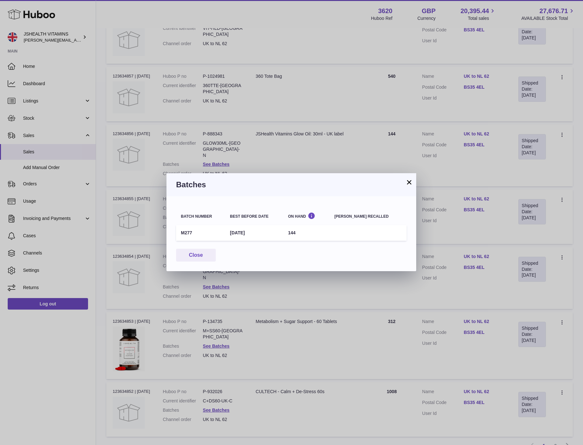
click at [186, 232] on td "M277" at bounding box center [200, 233] width 49 height 16
click at [307, 236] on td "144" at bounding box center [306, 233] width 46 height 16
click at [298, 230] on td "144" at bounding box center [306, 233] width 46 height 16
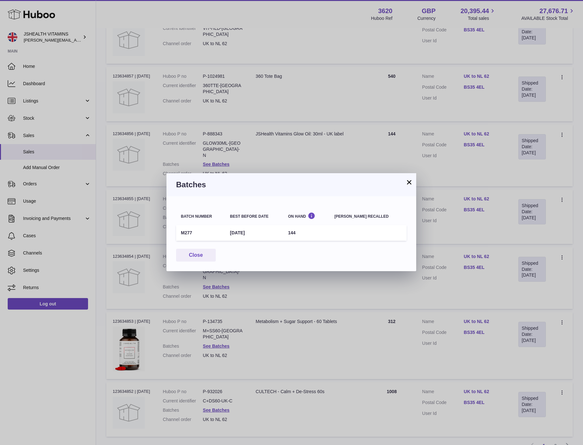
click at [298, 230] on td "144" at bounding box center [306, 233] width 46 height 16
click at [188, 112] on div "× Batches Batch number Best before date On Hand Batch recalled M277 31st May 20…" at bounding box center [291, 222] width 583 height 445
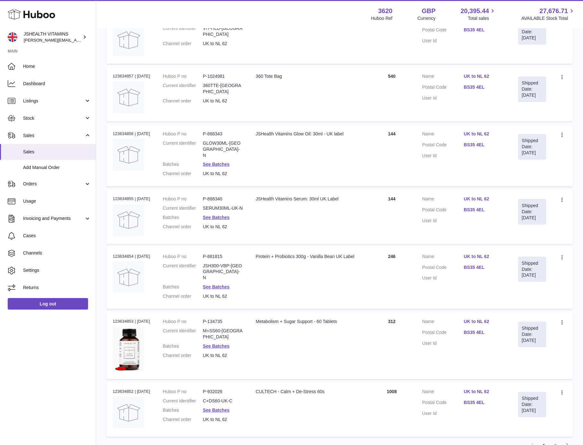
click at [222, 144] on dl "Huboo P no P-888343 Current identifier GLOW30ML-UK-N Batches See Batches Channe…" at bounding box center [203, 155] width 80 height 49
click at [220, 162] on link "See Batches" at bounding box center [216, 164] width 27 height 5
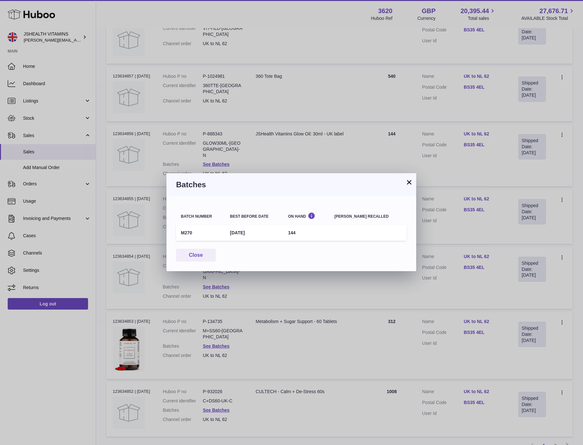
click at [185, 233] on td "M270" at bounding box center [200, 233] width 49 height 16
drag, startPoint x: 185, startPoint y: 233, endPoint x: 189, endPoint y: 232, distance: 3.9
click at [185, 233] on td "M270" at bounding box center [200, 233] width 49 height 16
click at [298, 231] on td "144" at bounding box center [306, 233] width 46 height 16
drag, startPoint x: 298, startPoint y: 231, endPoint x: 301, endPoint y: 232, distance: 3.5
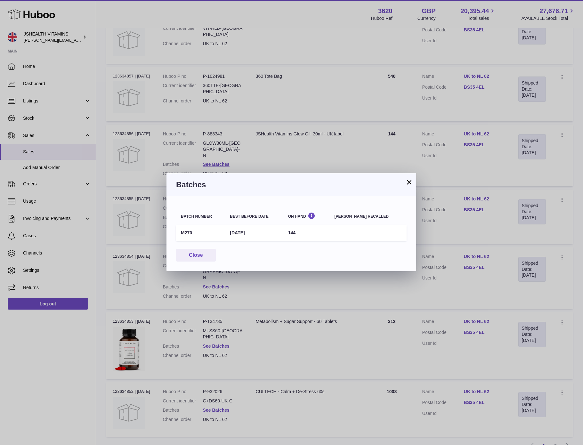
click at [299, 231] on td "144" at bounding box center [306, 233] width 46 height 16
click at [313, 341] on div "× Batches Batch number Best before date On Hand Batch recalled M270 31st May 20…" at bounding box center [291, 222] width 583 height 445
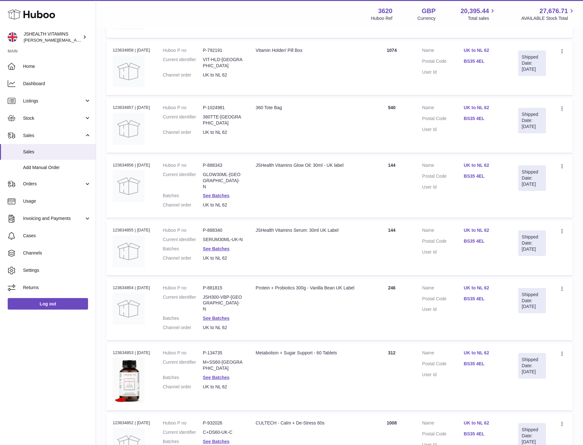
scroll to position [284, 0]
click at [220, 193] on link "See Batches" at bounding box center [216, 195] width 27 height 5
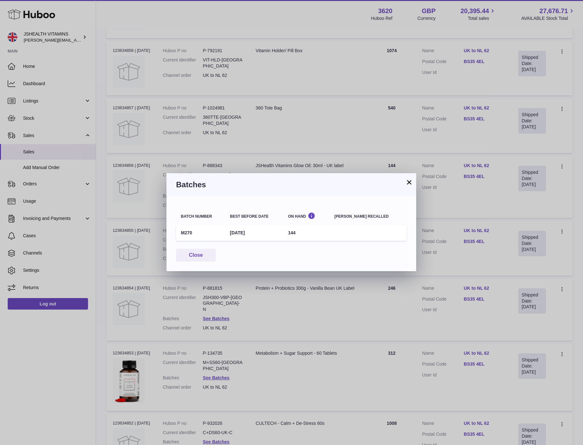
click at [178, 98] on div "× Batches Batch number Best before date On Hand Batch recalled M270 31st May 20…" at bounding box center [291, 222] width 583 height 445
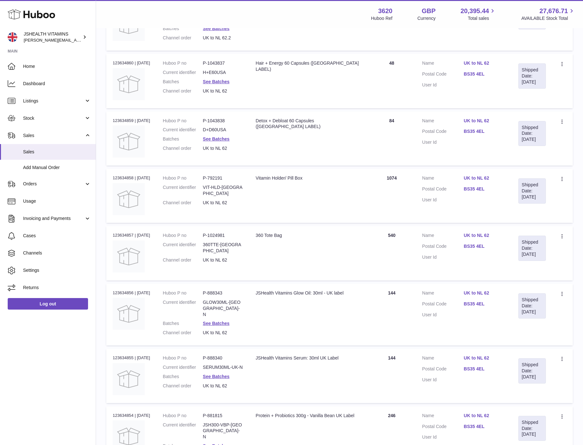
scroll to position [156, 0]
click at [221, 141] on dl "Huboo P no P-1043838 Current identifier D+D60USA Batches See Batches Channel or…" at bounding box center [203, 137] width 80 height 37
click at [221, 138] on link "See Batches" at bounding box center [216, 139] width 27 height 5
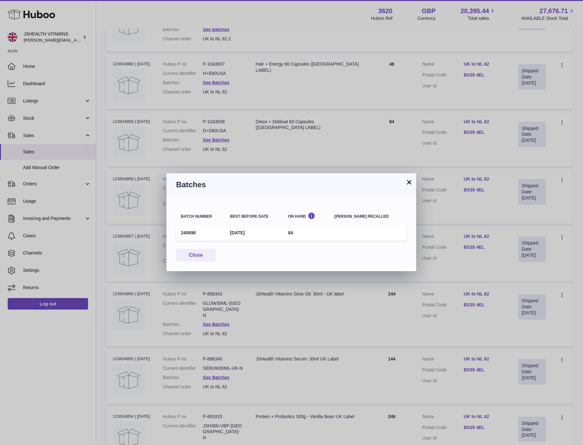
click at [189, 235] on td "240896" at bounding box center [200, 233] width 49 height 16
click at [301, 233] on td "84" at bounding box center [306, 233] width 46 height 16
drag, startPoint x: 301, startPoint y: 233, endPoint x: 393, endPoint y: 229, distance: 91.9
click at [301, 233] on td "84" at bounding box center [306, 233] width 46 height 16
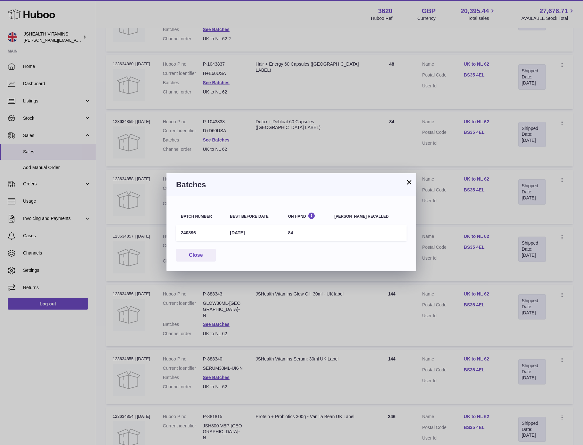
click at [179, 117] on div "× Batches Batch number Best before date On Hand Batch recalled 240896 31st Jul …" at bounding box center [291, 222] width 583 height 445
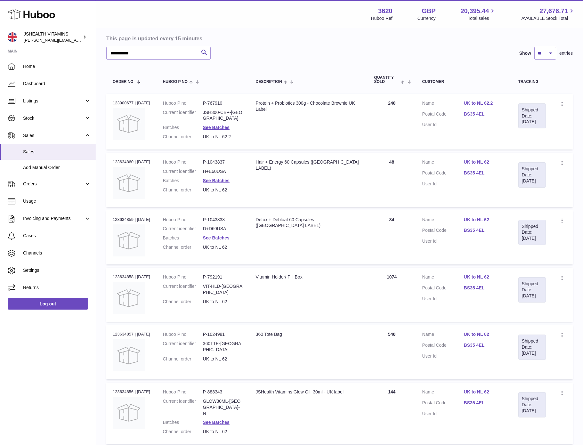
scroll to position [43, 0]
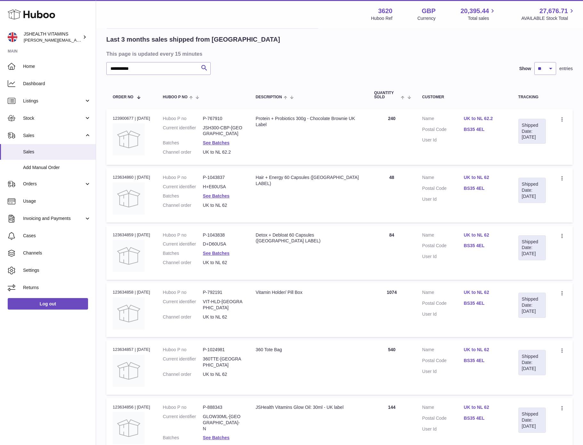
click at [229, 141] on dl "Huboo P no P-767910 Current identifier JSH300-CBP-UK Batches See Batches Channe…" at bounding box center [203, 137] width 80 height 43
click at [227, 140] on link "See Batches" at bounding box center [216, 142] width 27 height 5
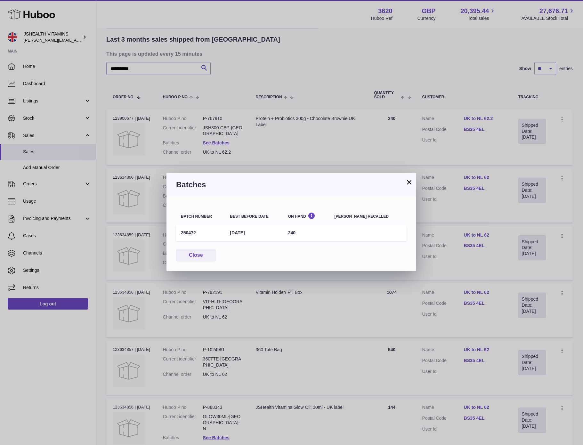
click at [187, 229] on td "250472" at bounding box center [200, 233] width 49 height 16
click at [299, 234] on td "240" at bounding box center [306, 233] width 46 height 16
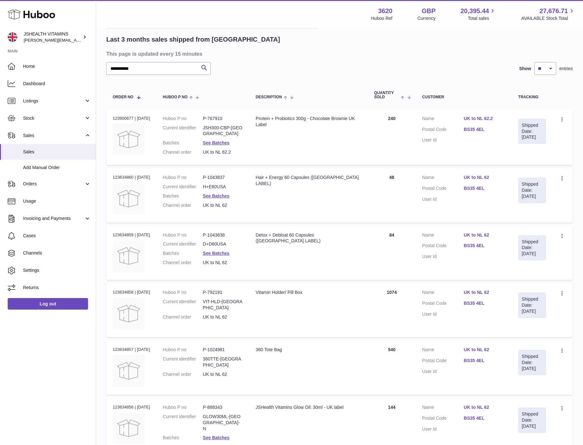
click at [331, 161] on div at bounding box center [291, 222] width 583 height 445
click at [223, 202] on dd "UK to NL 62" at bounding box center [223, 205] width 40 height 6
click at [214, 184] on dd "H+E60USA" at bounding box center [223, 187] width 40 height 6
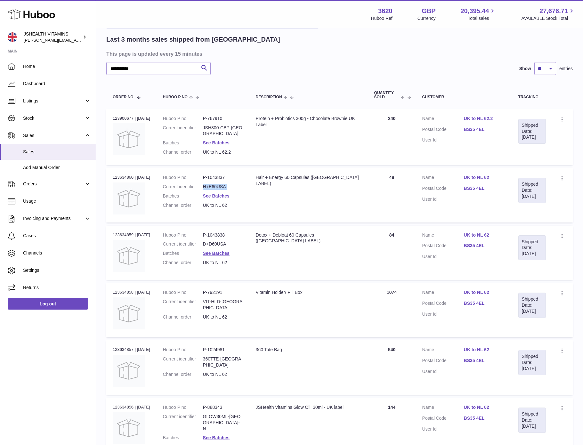
click at [214, 184] on dd "H+E60USA" at bounding box center [223, 187] width 40 height 6
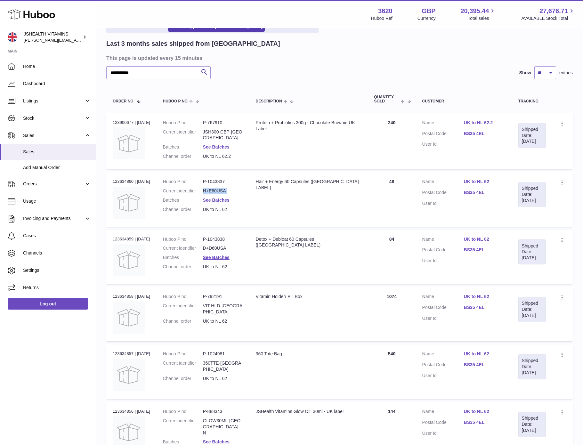
click at [224, 188] on dd "H+E60USA" at bounding box center [223, 191] width 40 height 6
click at [225, 188] on dd "H+E60USA" at bounding box center [223, 191] width 40 height 6
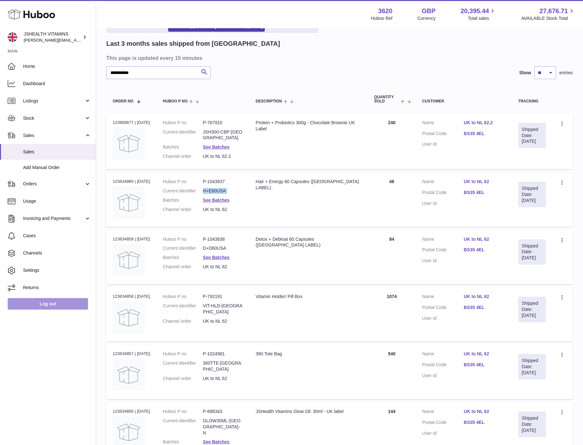
click at [61, 306] on link "Log out" at bounding box center [48, 304] width 80 height 12
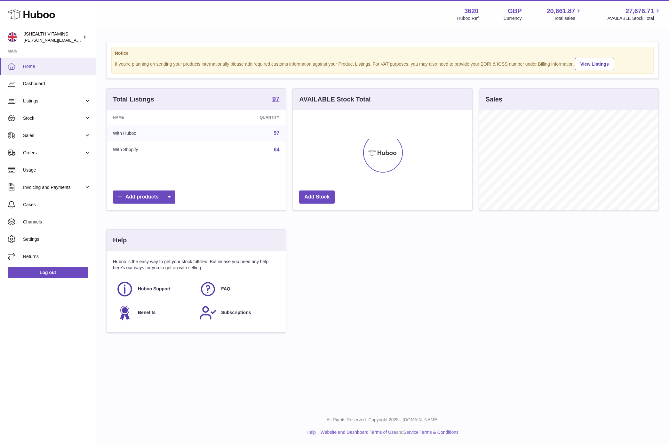
scroll to position [100, 179]
click at [35, 118] on span "Stock" at bounding box center [53, 118] width 61 height 6
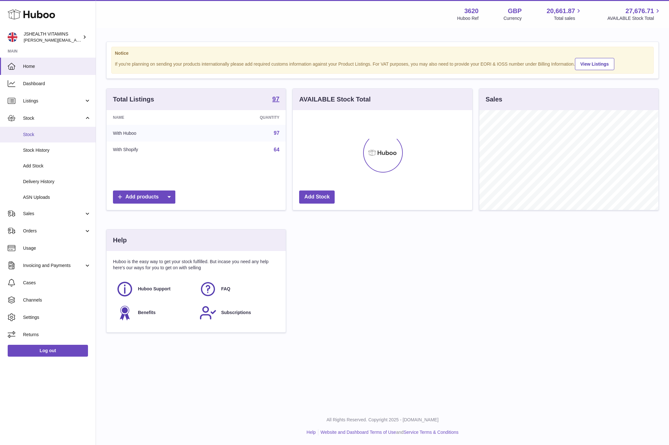
click at [37, 133] on span "Stock" at bounding box center [57, 135] width 68 height 6
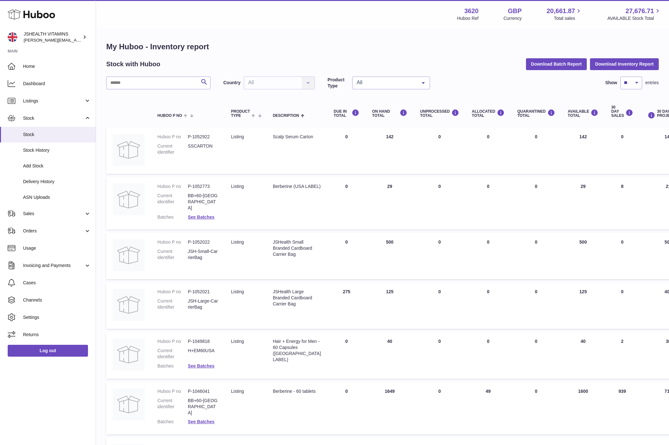
click at [181, 90] on div "Search Country All All No elements found. Consider changing the search query. L…" at bounding box center [382, 367] width 553 height 583
click at [176, 82] on input "text" at bounding box center [158, 82] width 104 height 13
type input "*"
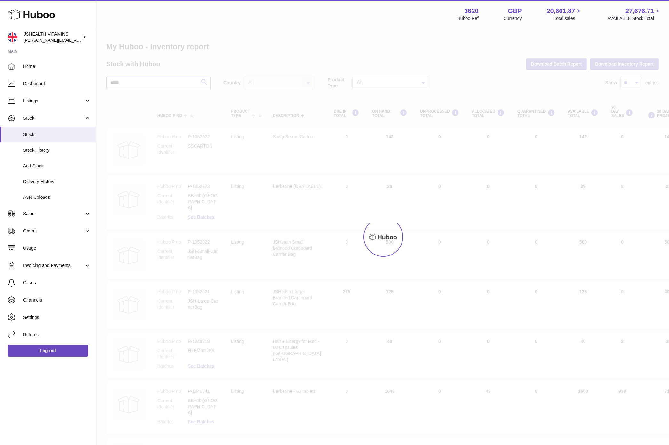
type input "*****"
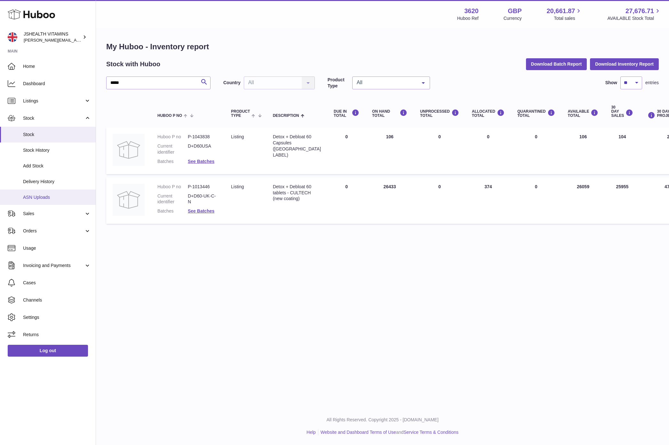
click at [50, 202] on link "ASN Uploads" at bounding box center [48, 197] width 96 height 16
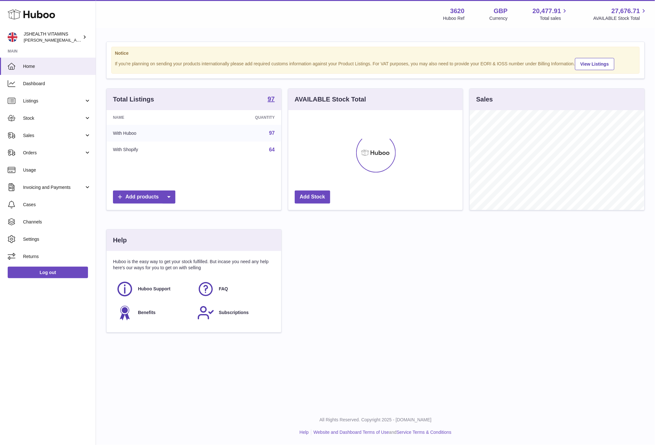
scroll to position [100, 174]
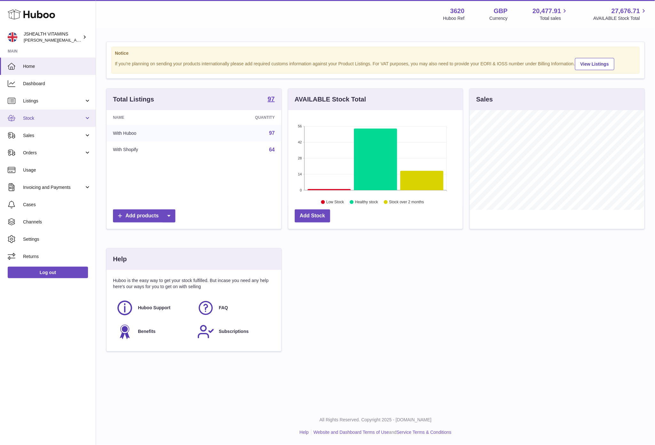
click at [42, 118] on span "Stock" at bounding box center [53, 118] width 61 height 6
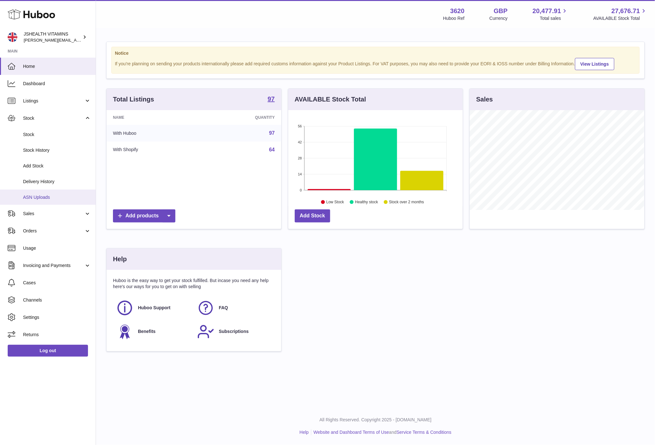
click at [47, 196] on span "ASN Uploads" at bounding box center [57, 197] width 68 height 6
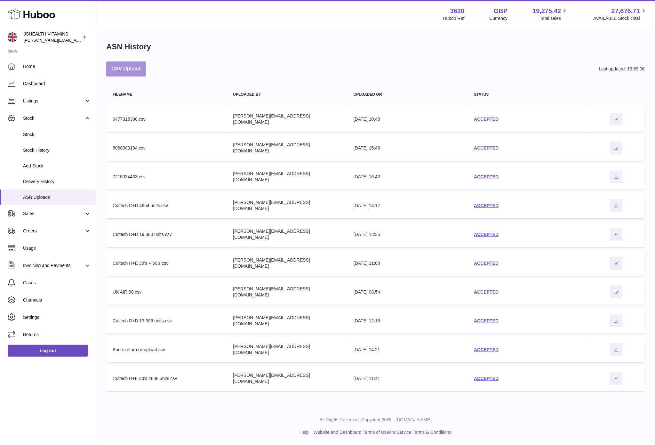
click at [140, 68] on button "CSV Upload" at bounding box center [126, 68] width 40 height 15
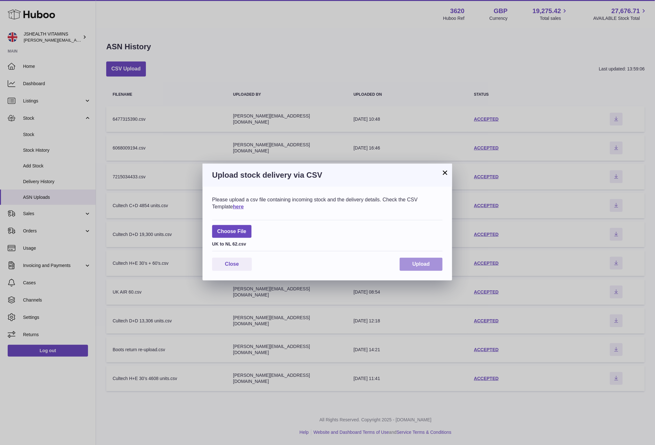
click at [415, 265] on span "Upload" at bounding box center [421, 263] width 17 height 5
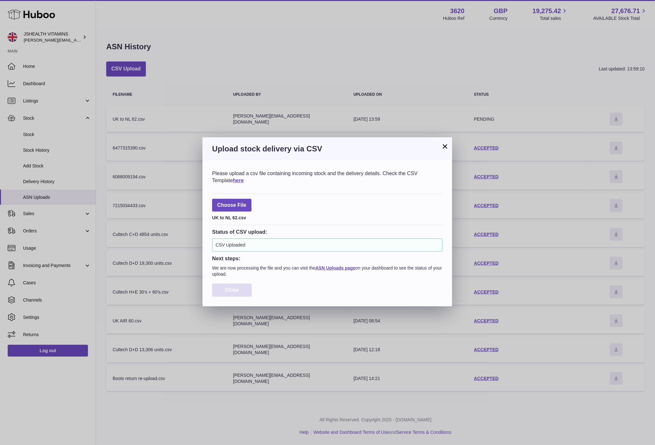
click at [236, 293] on span "Close" at bounding box center [232, 289] width 14 height 5
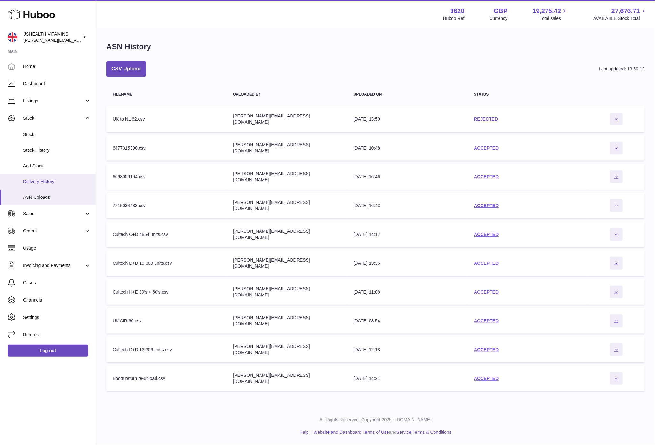
click at [53, 175] on link "Delivery History" at bounding box center [48, 182] width 96 height 16
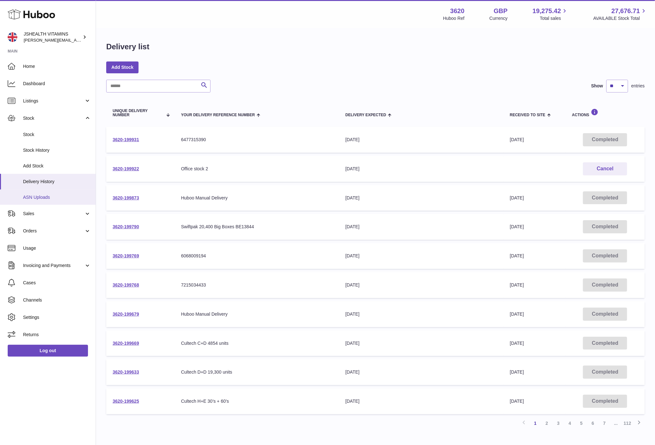
click at [43, 200] on span "ASN Uploads" at bounding box center [57, 197] width 68 height 6
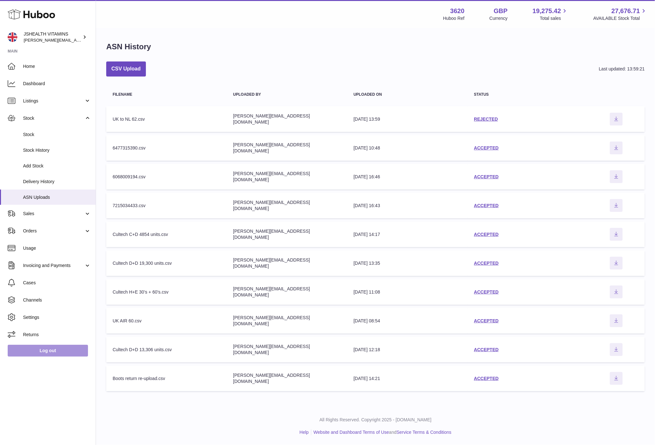
click at [66, 346] on link "Log out" at bounding box center [48, 351] width 80 height 12
